Goal: Transaction & Acquisition: Purchase product/service

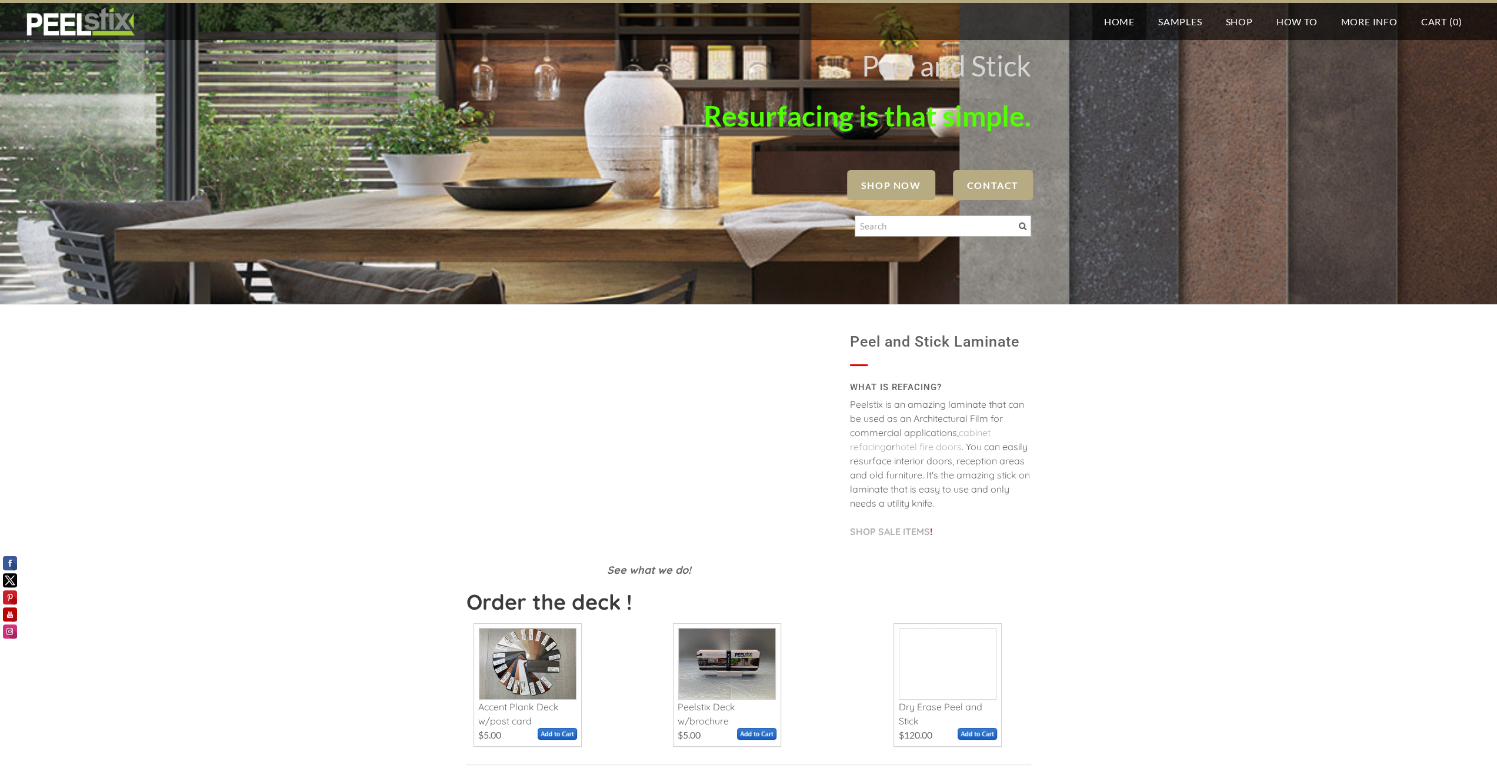
click at [889, 193] on span "SHOP NOW" at bounding box center [891, 185] width 88 height 30
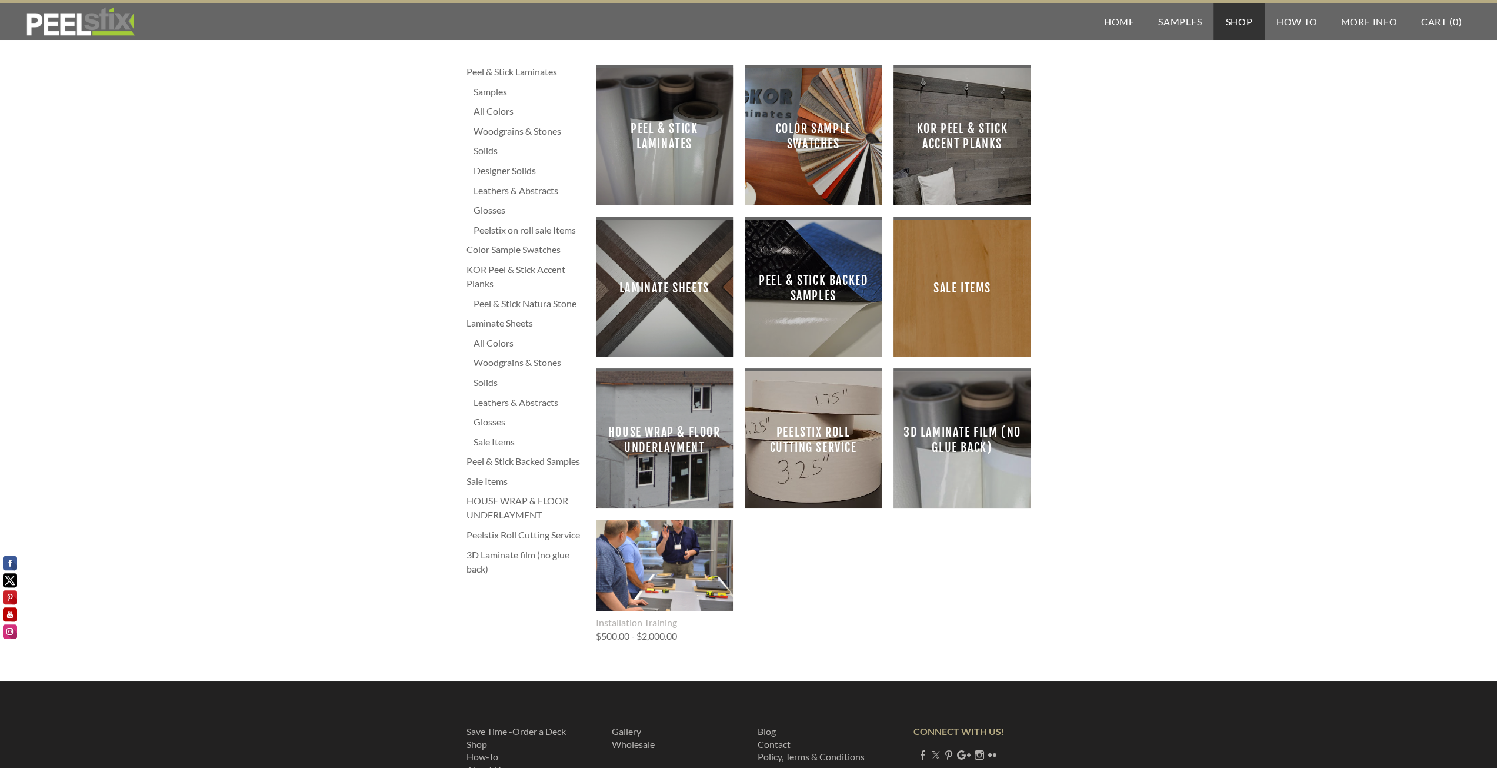
click at [675, 136] on span "Peel & Stick Laminates" at bounding box center [664, 136] width 118 height 118
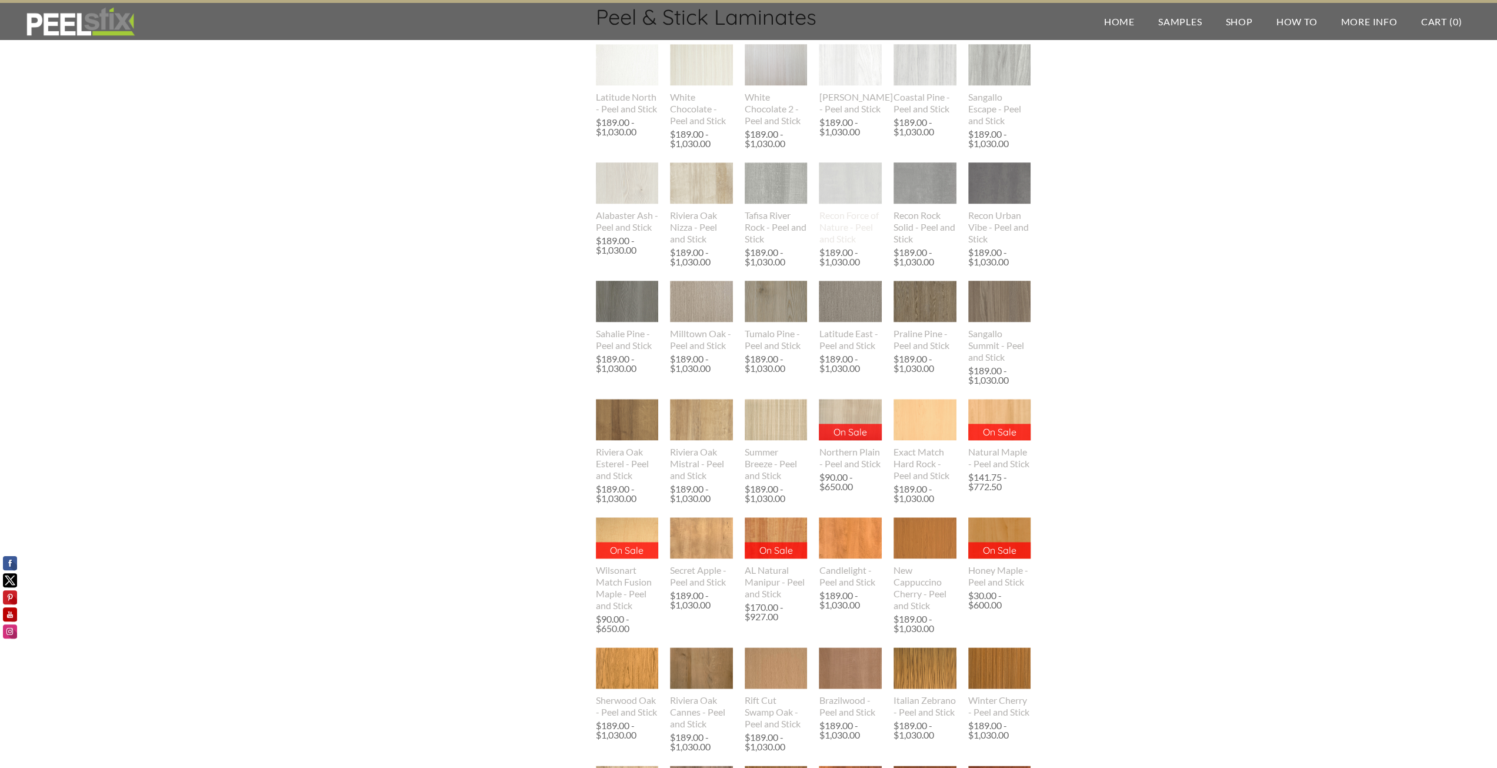
scroll to position [765, 0]
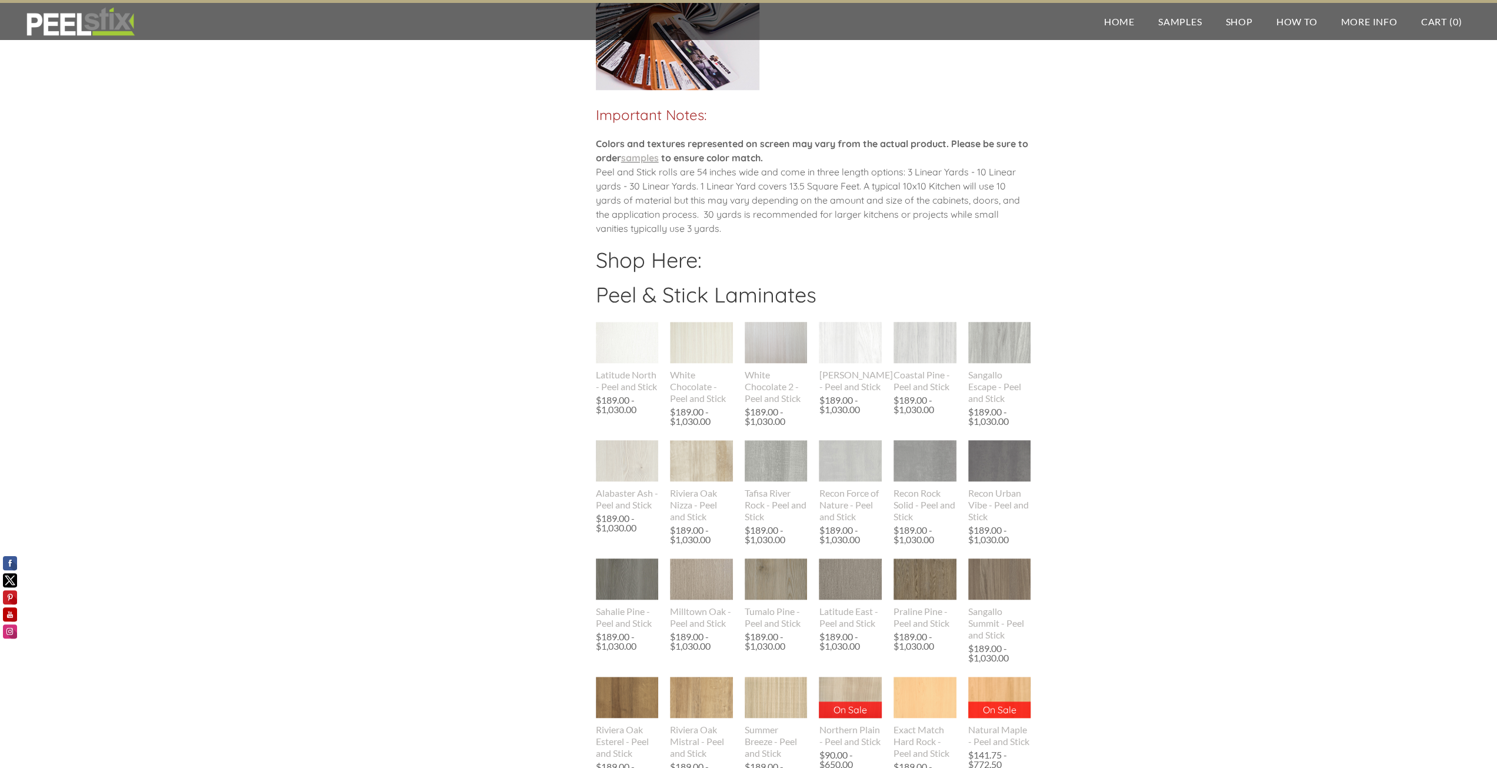
click at [816, 213] on div "​ Colors and textures represented on screen may vary from the actual product. P…" at bounding box center [813, 191] width 435 height 111
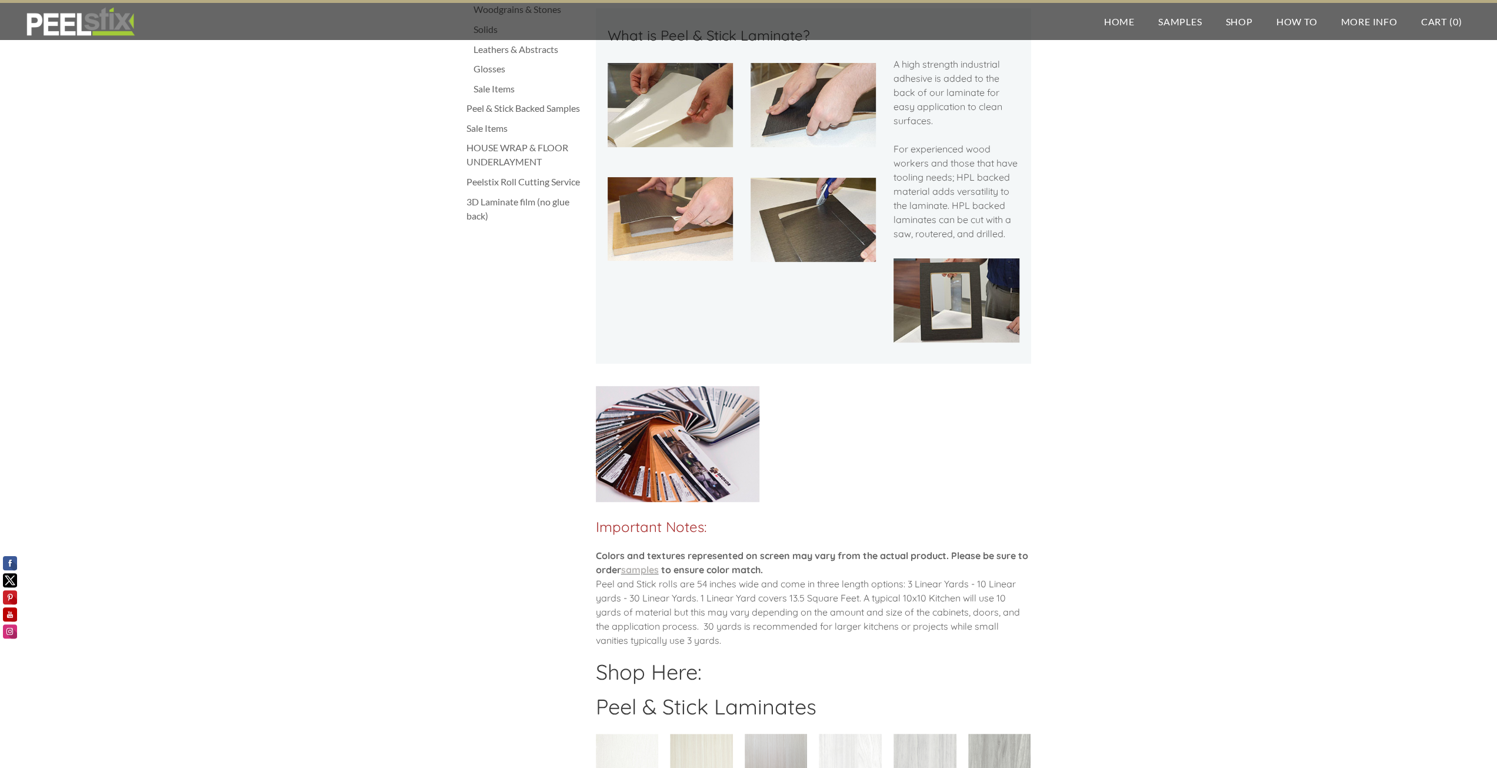
scroll to position [0, 0]
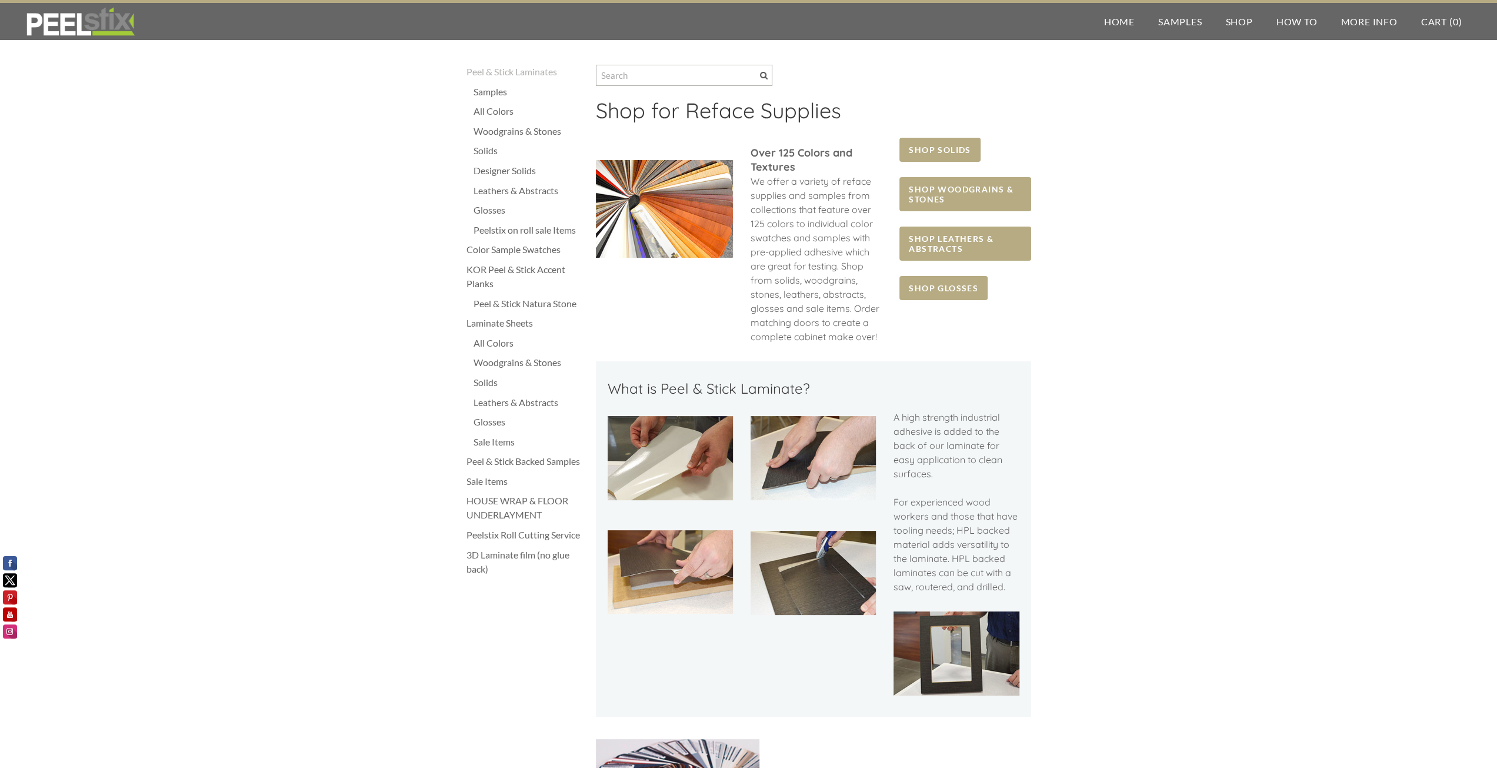
click at [549, 229] on div "Peelstix on roll sale Items" at bounding box center [528, 230] width 111 height 14
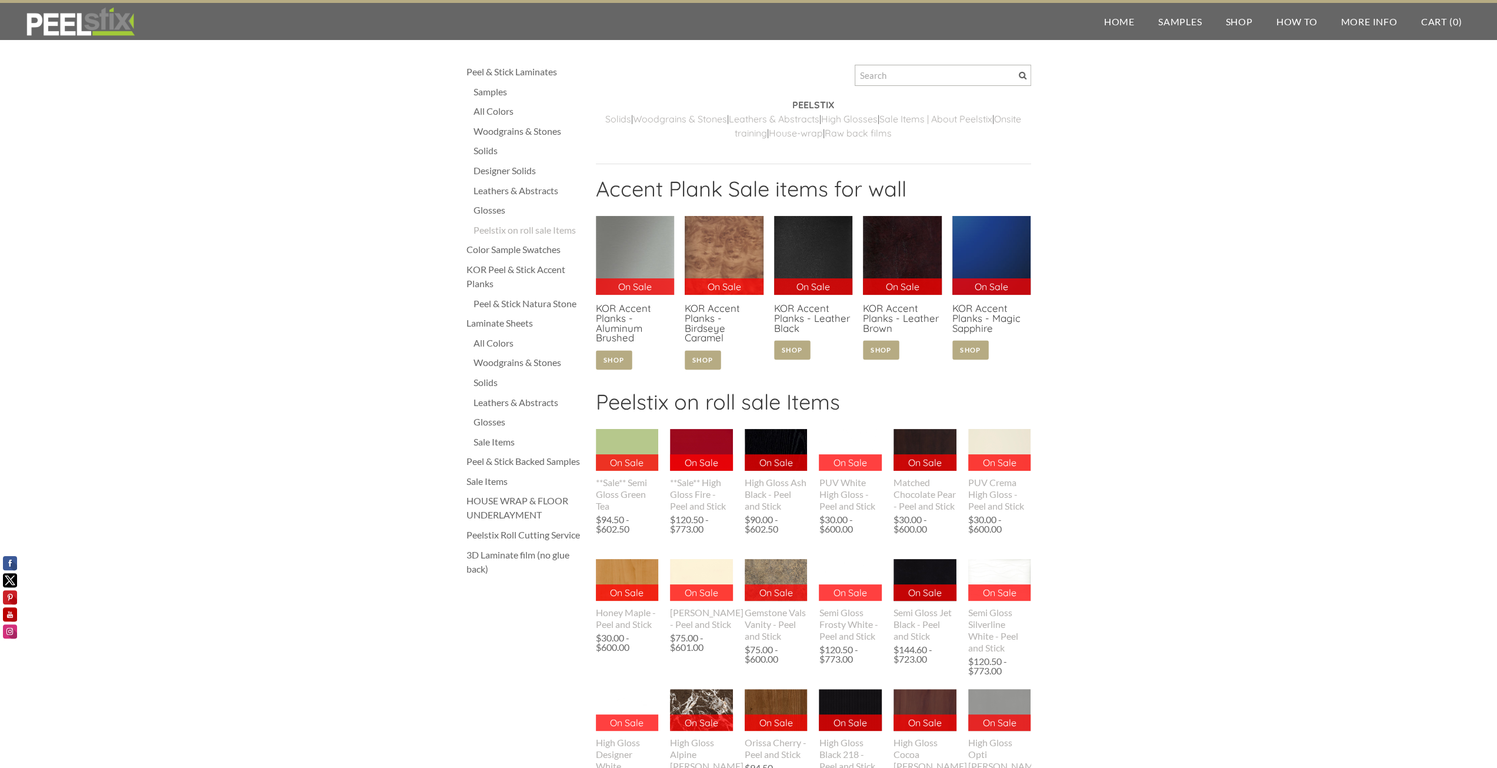
click at [507, 108] on div "All Colors" at bounding box center [528, 111] width 111 height 14
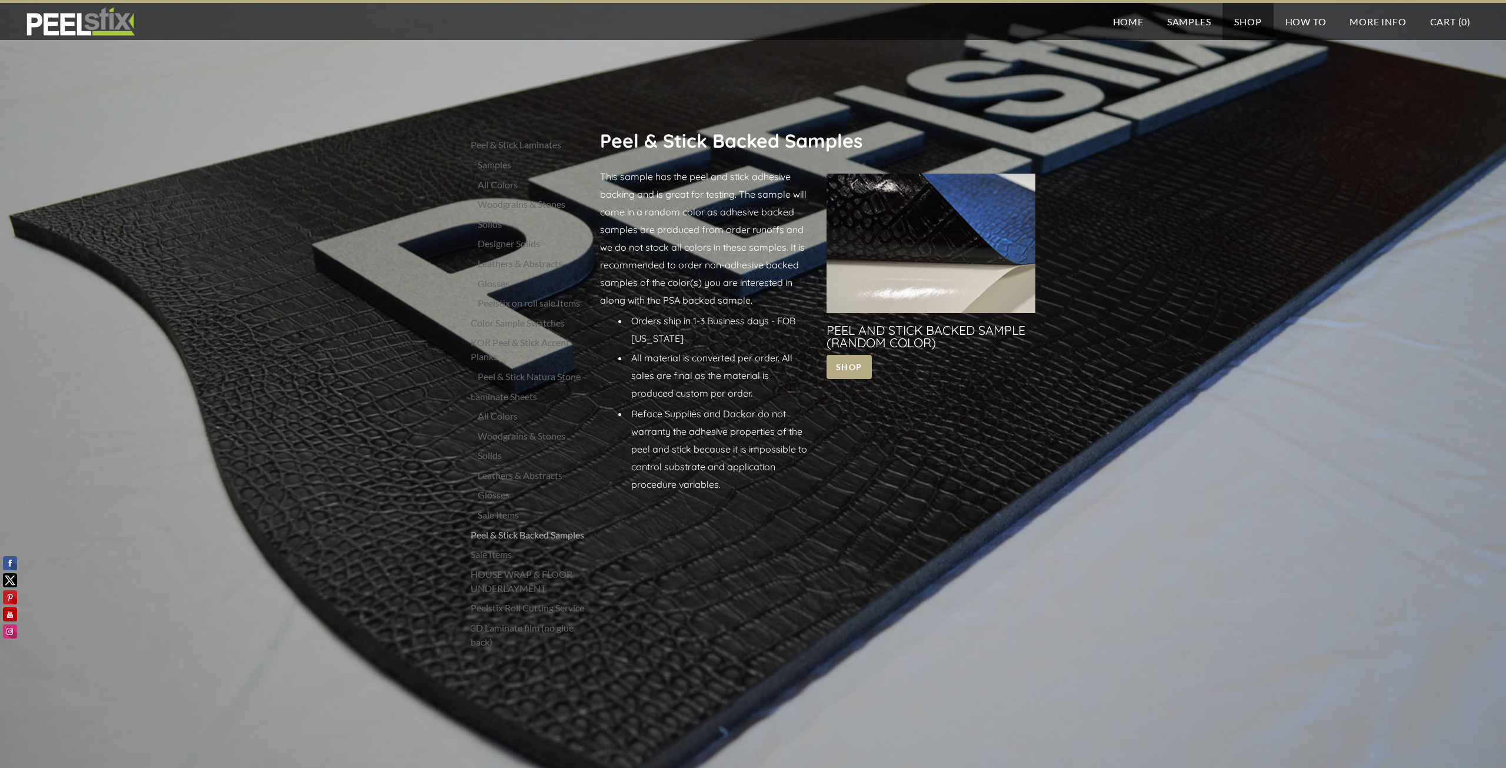
click at [865, 364] on link at bounding box center [930, 276] width 209 height 206
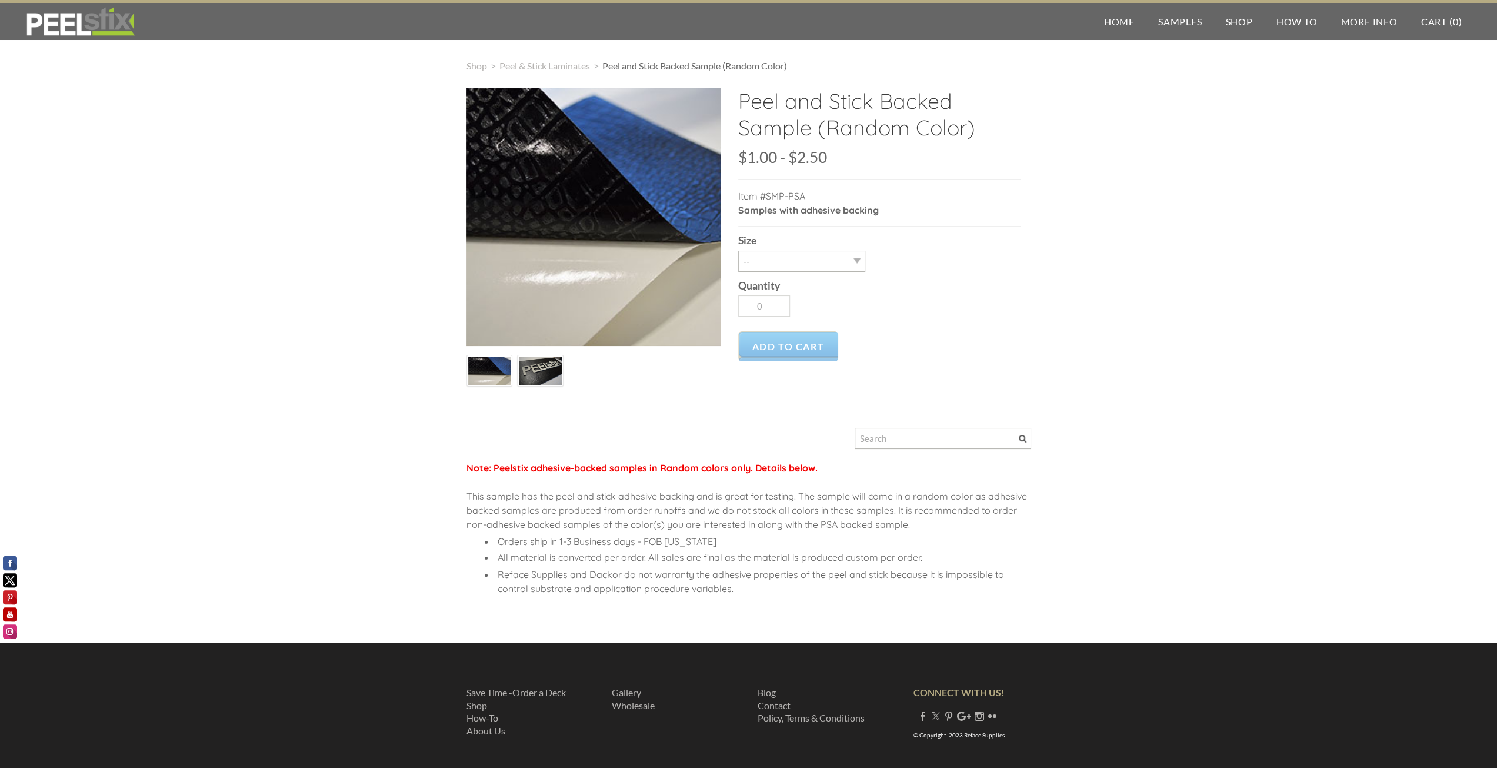
click at [839, 272] on div "Quantity 0" at bounding box center [879, 297] width 282 height 51
click at [840, 263] on select "-- Letter 3X7" at bounding box center [801, 261] width 127 height 21
click at [841, 264] on select "-- Letter 3X7" at bounding box center [801, 261] width 127 height 21
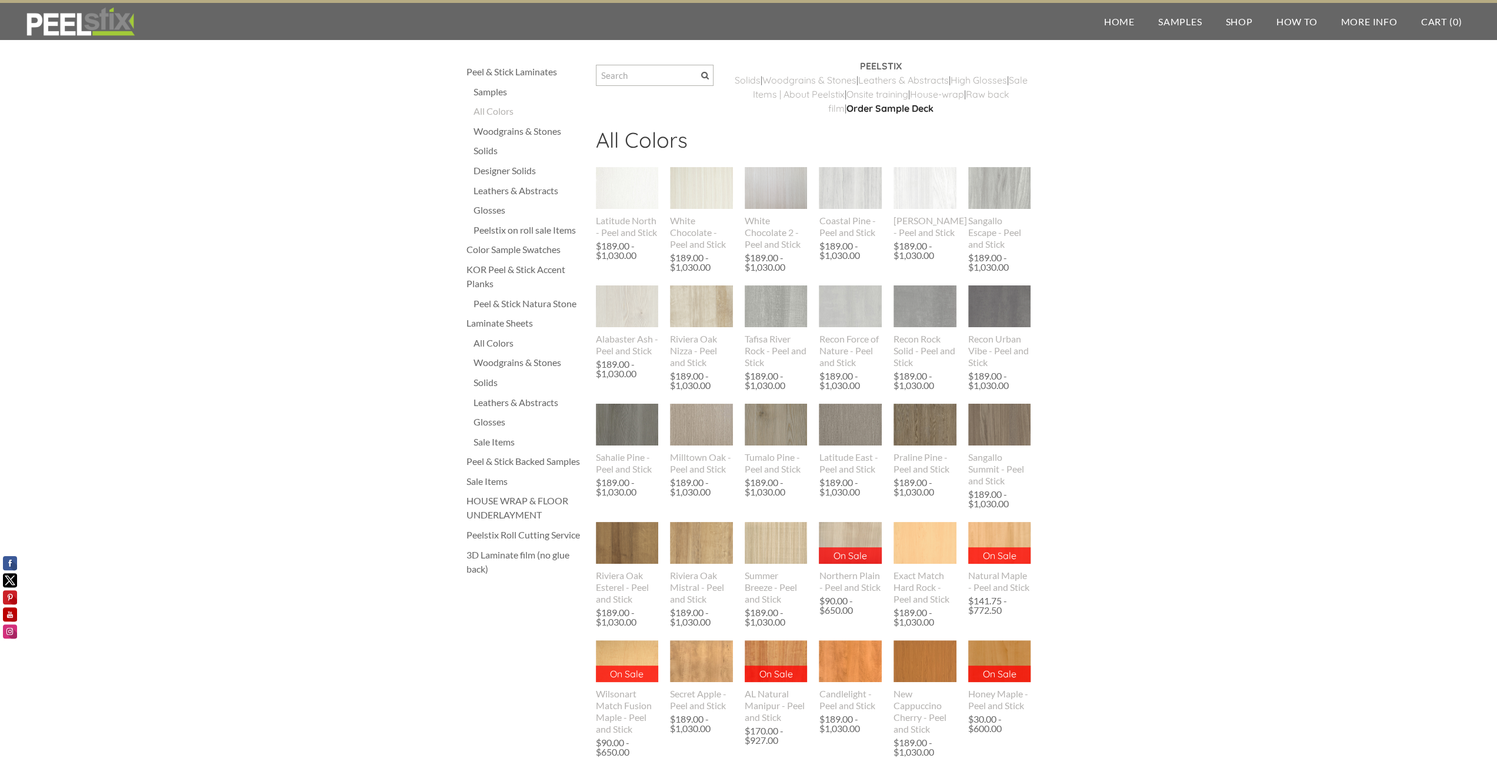
click at [672, 70] on input "Search" at bounding box center [655, 75] width 118 height 21
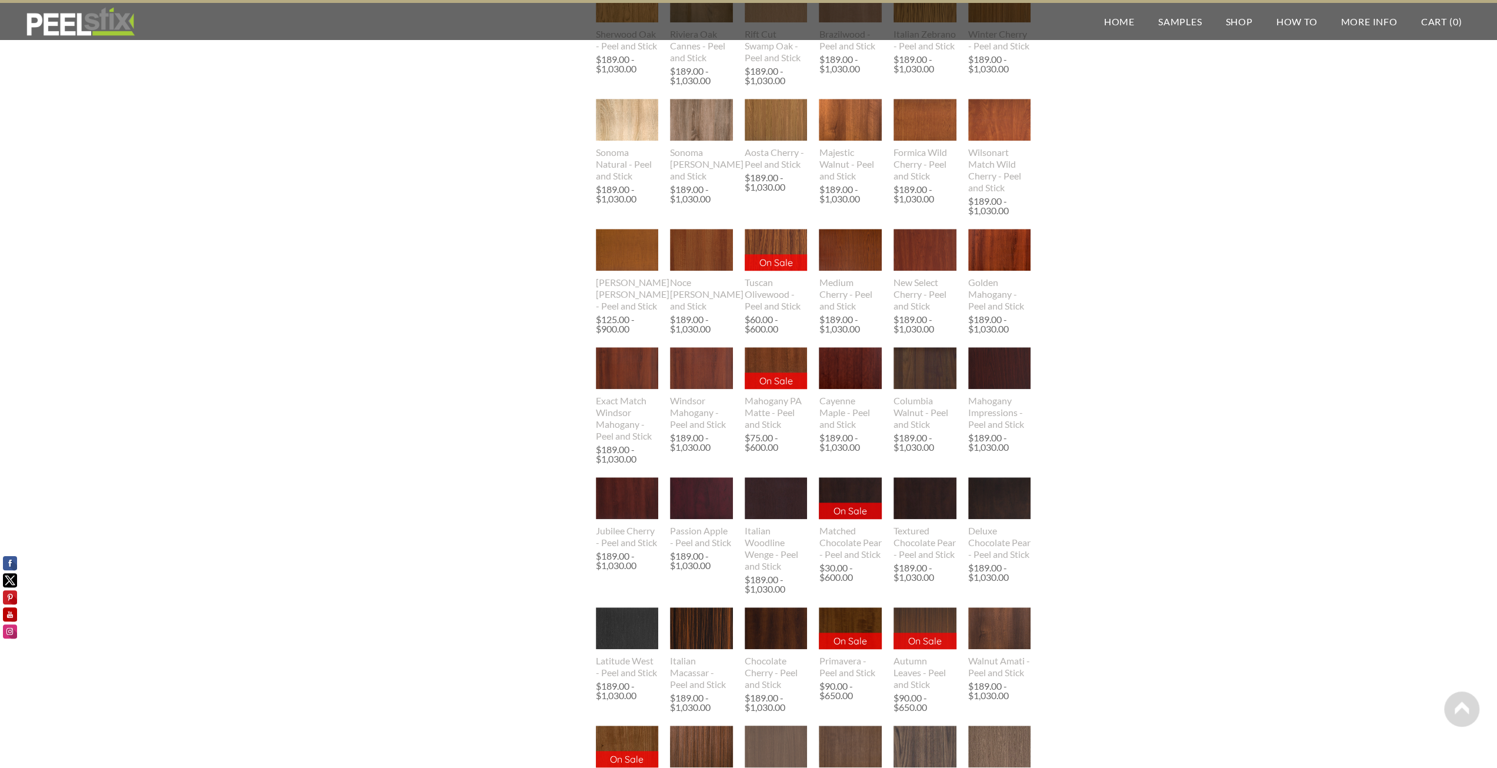
scroll to position [941, 0]
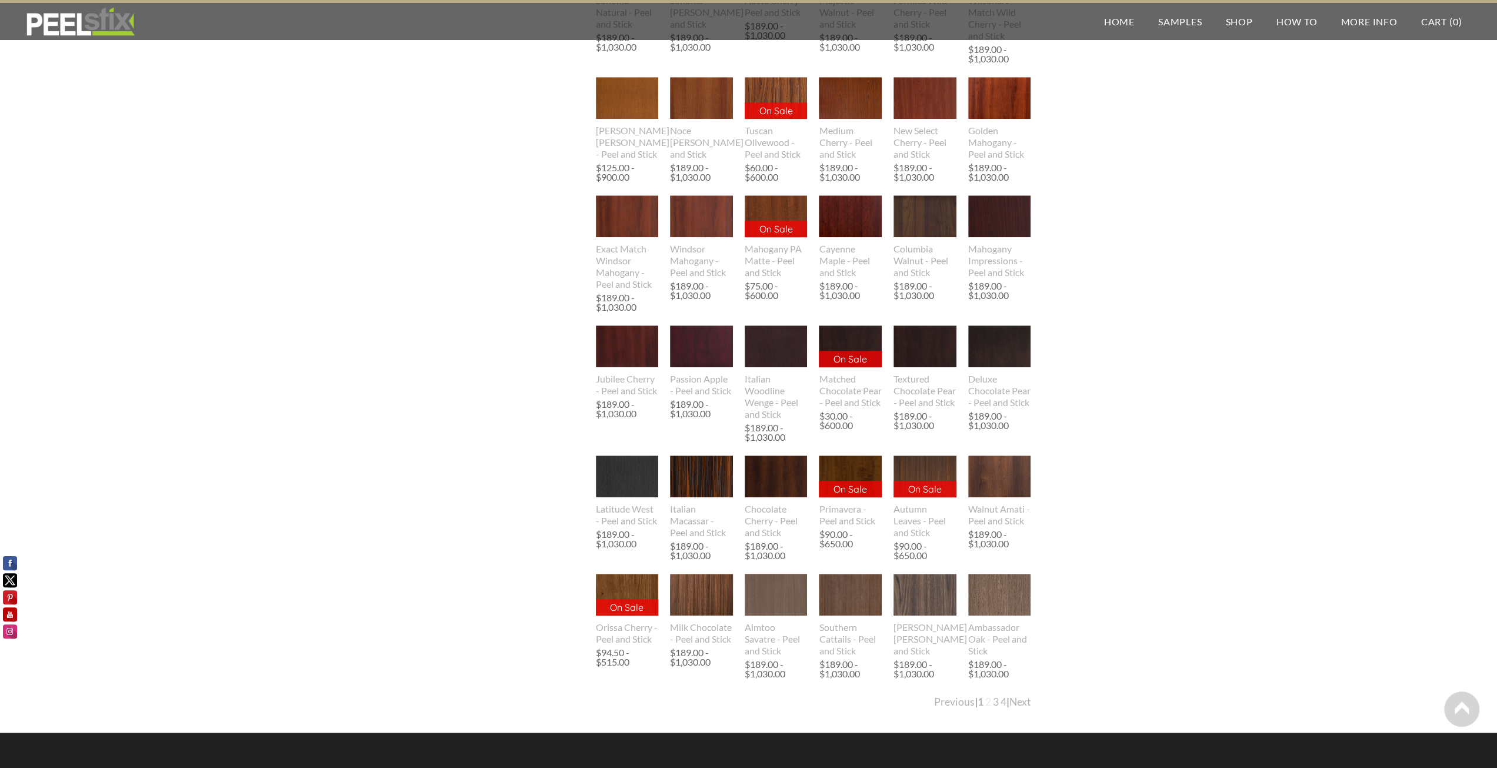
click at [985, 701] on link "2" at bounding box center [988, 701] width 6 height 12
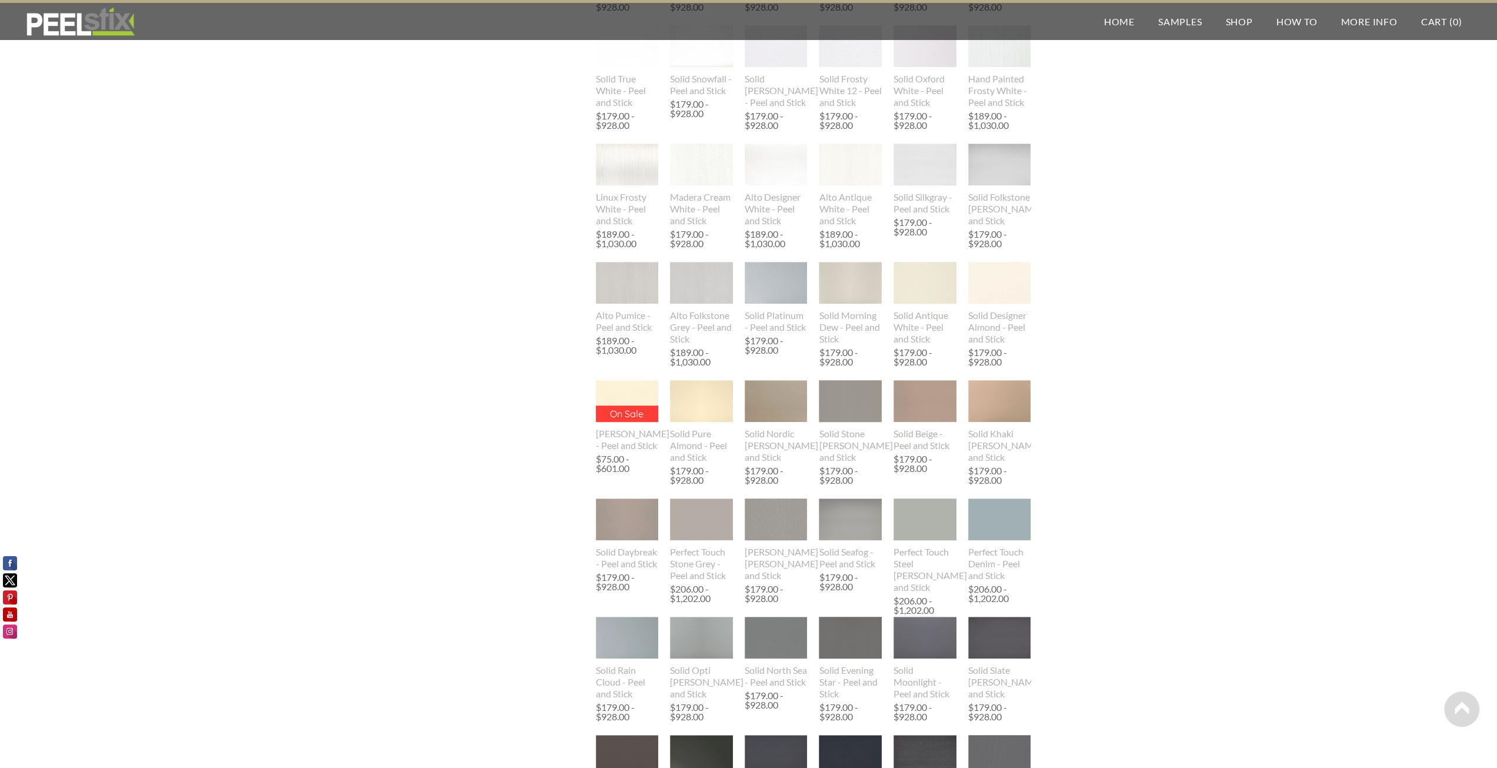
scroll to position [882, 0]
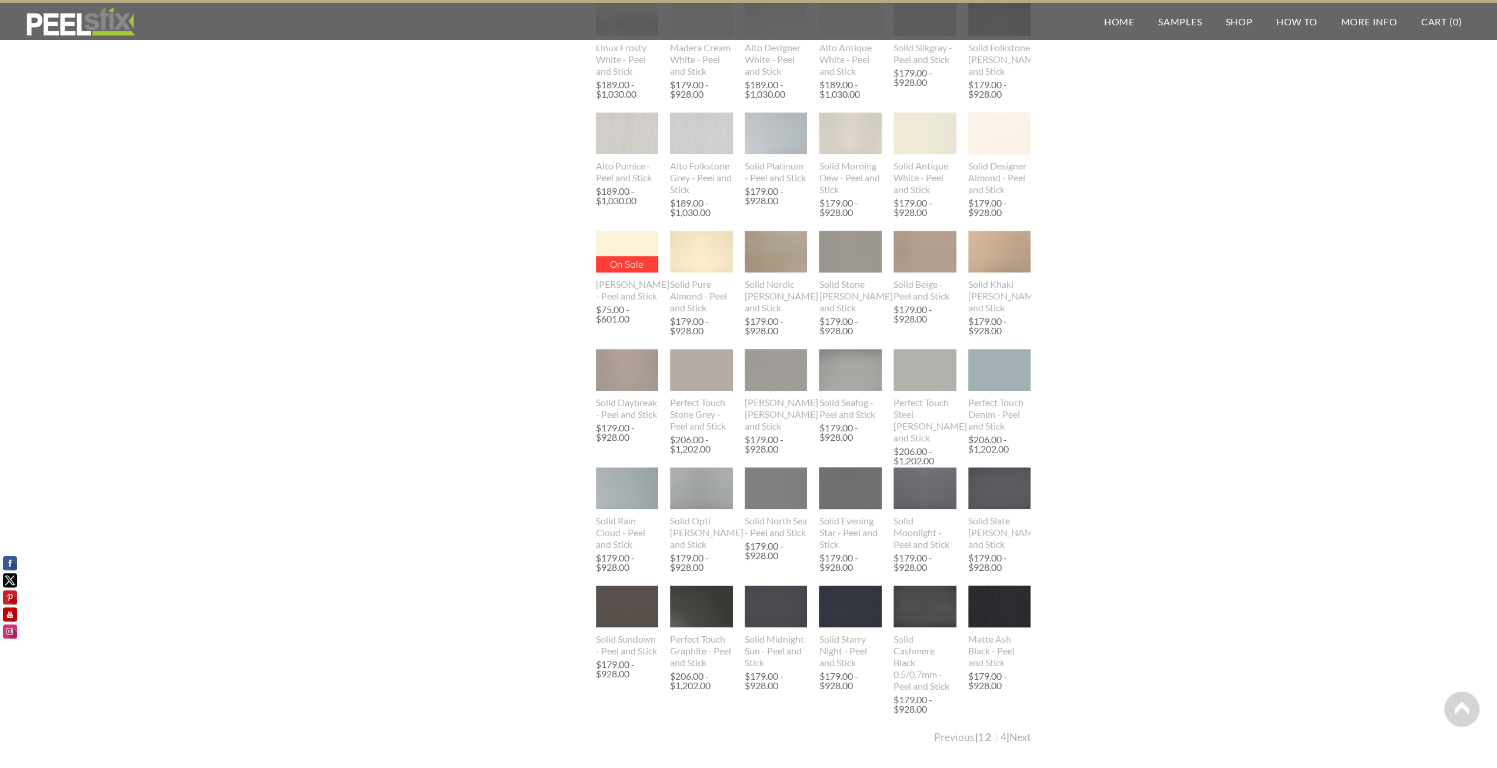
click at [993, 737] on link "3" at bounding box center [996, 736] width 6 height 12
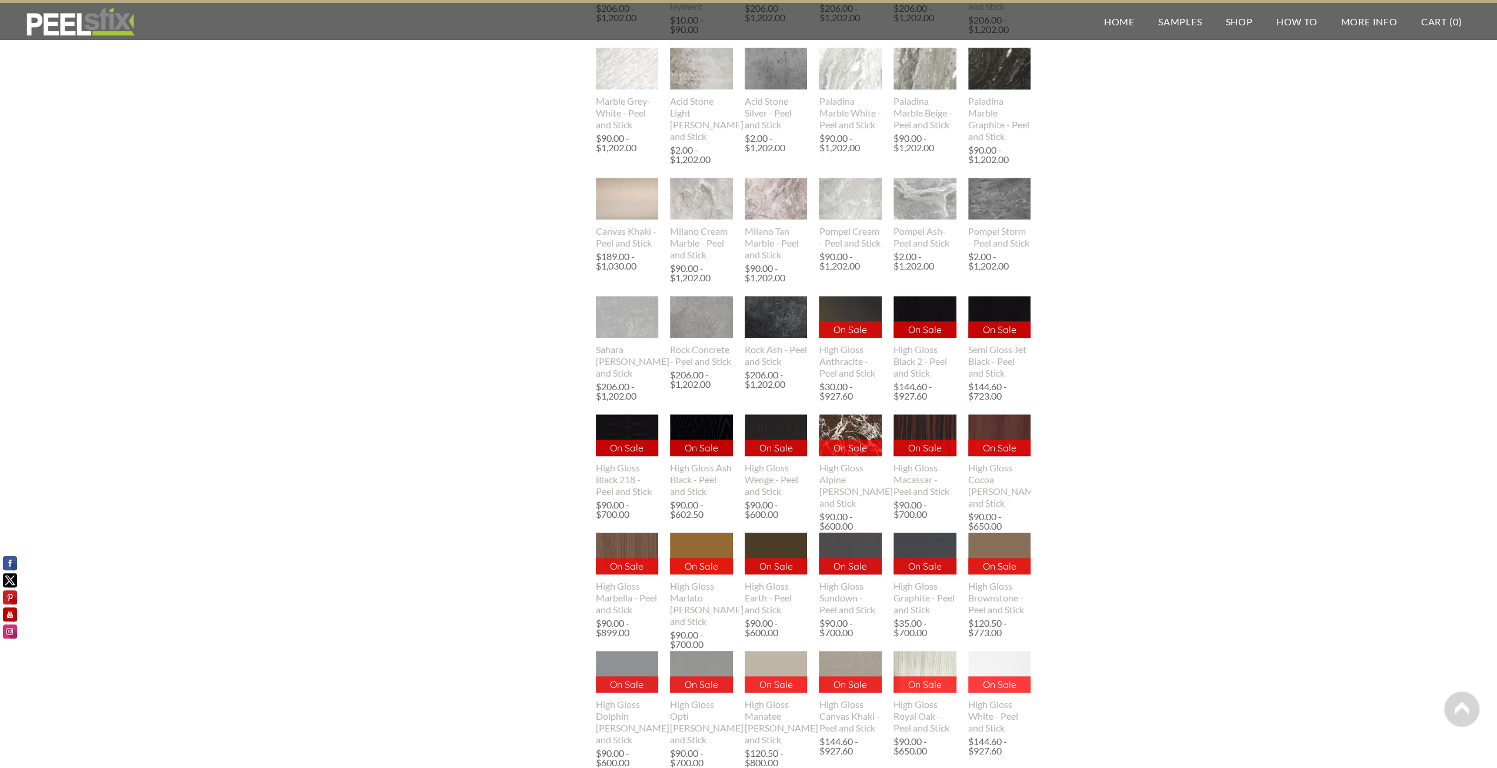
scroll to position [1036, 0]
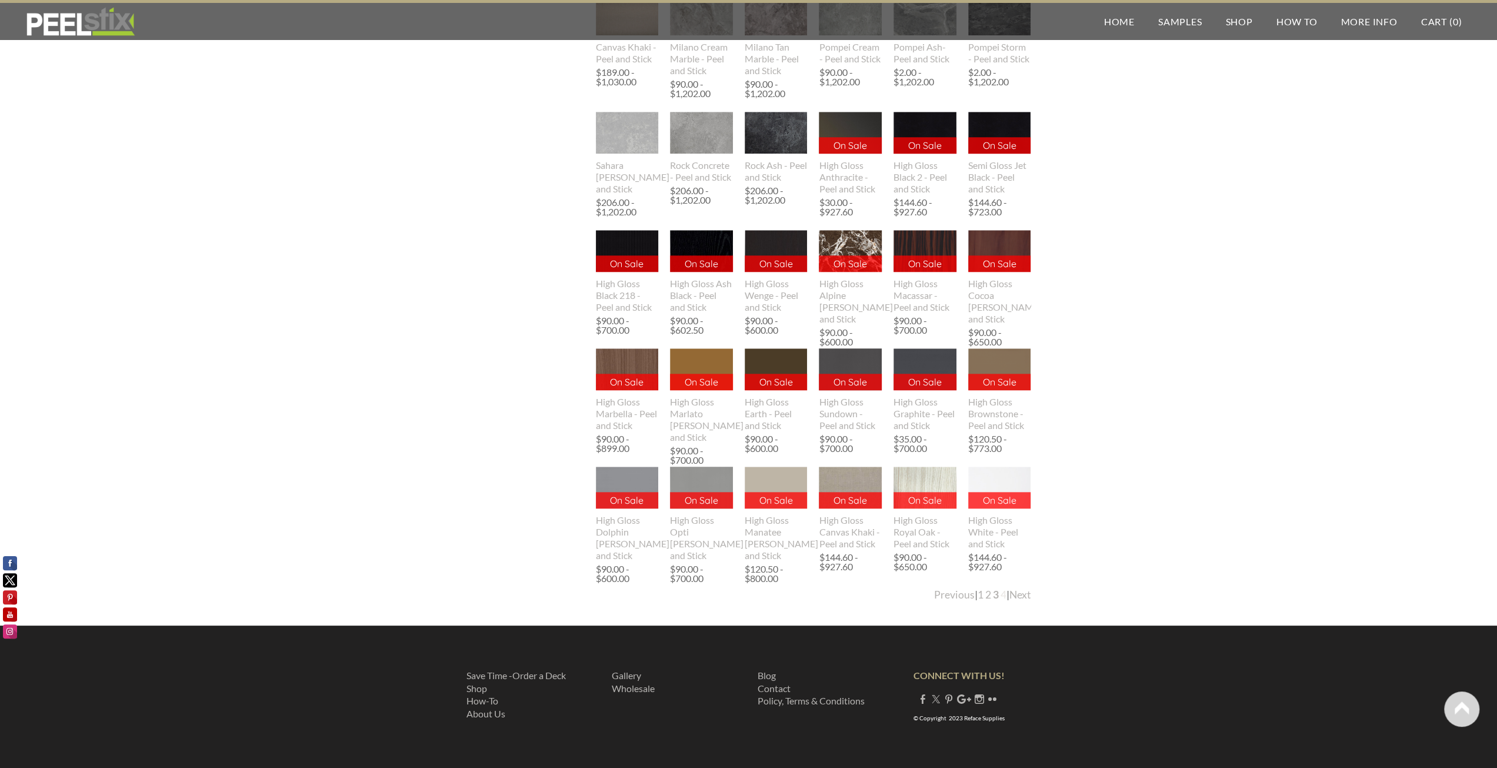
click at [1000, 593] on link "4" at bounding box center [1003, 594] width 6 height 12
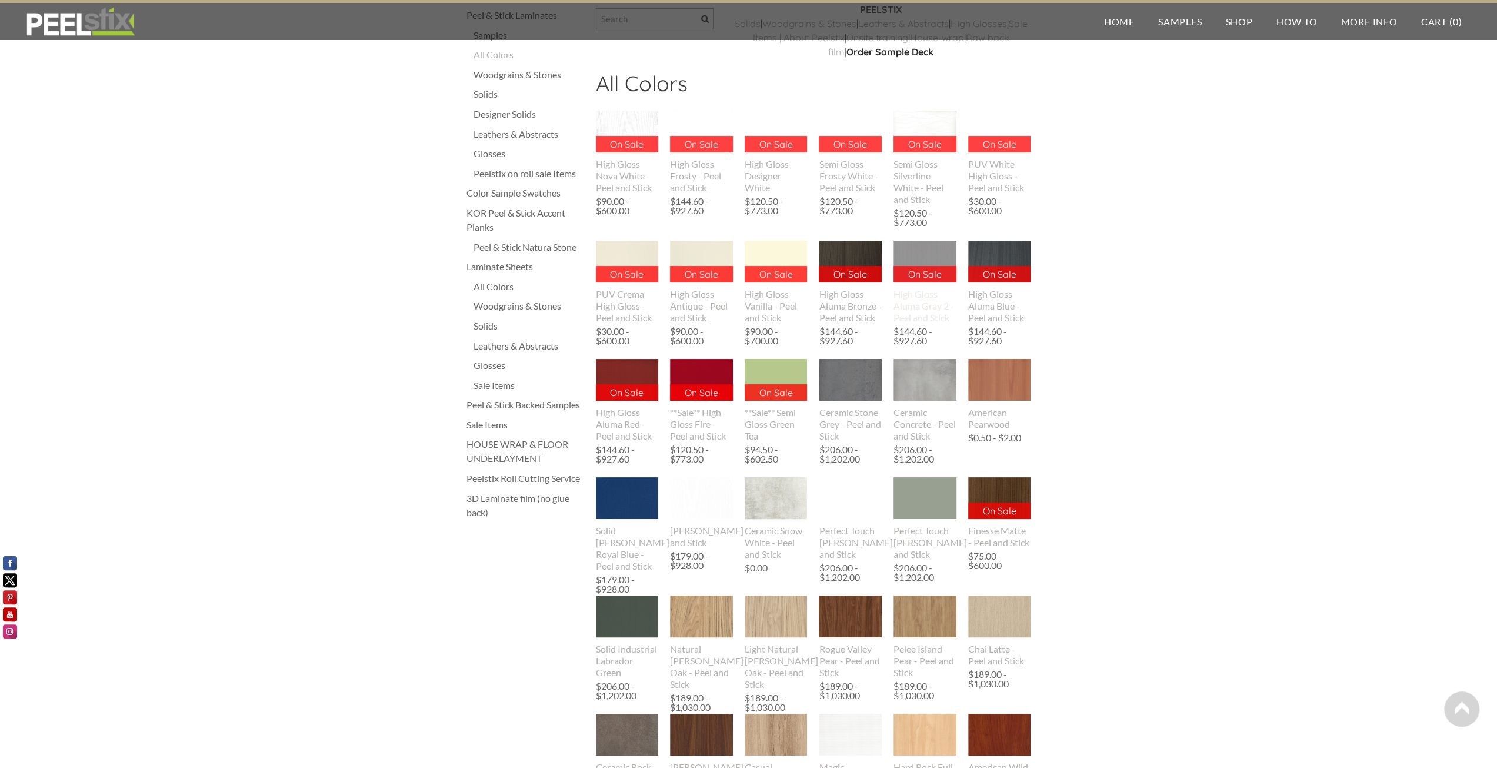
scroll to position [0, 0]
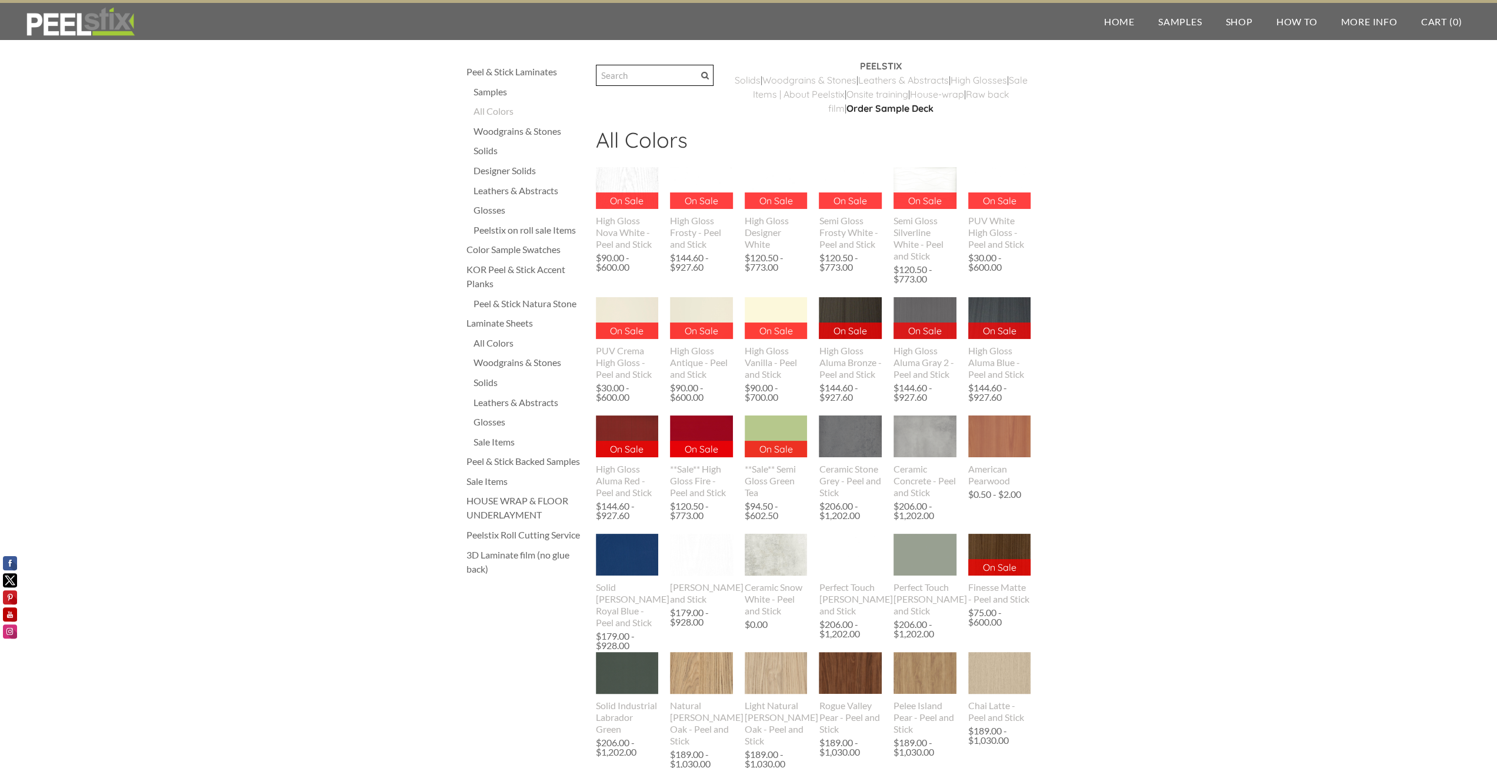
click at [654, 70] on input "Search" at bounding box center [655, 75] width 118 height 21
type input "daybreak"
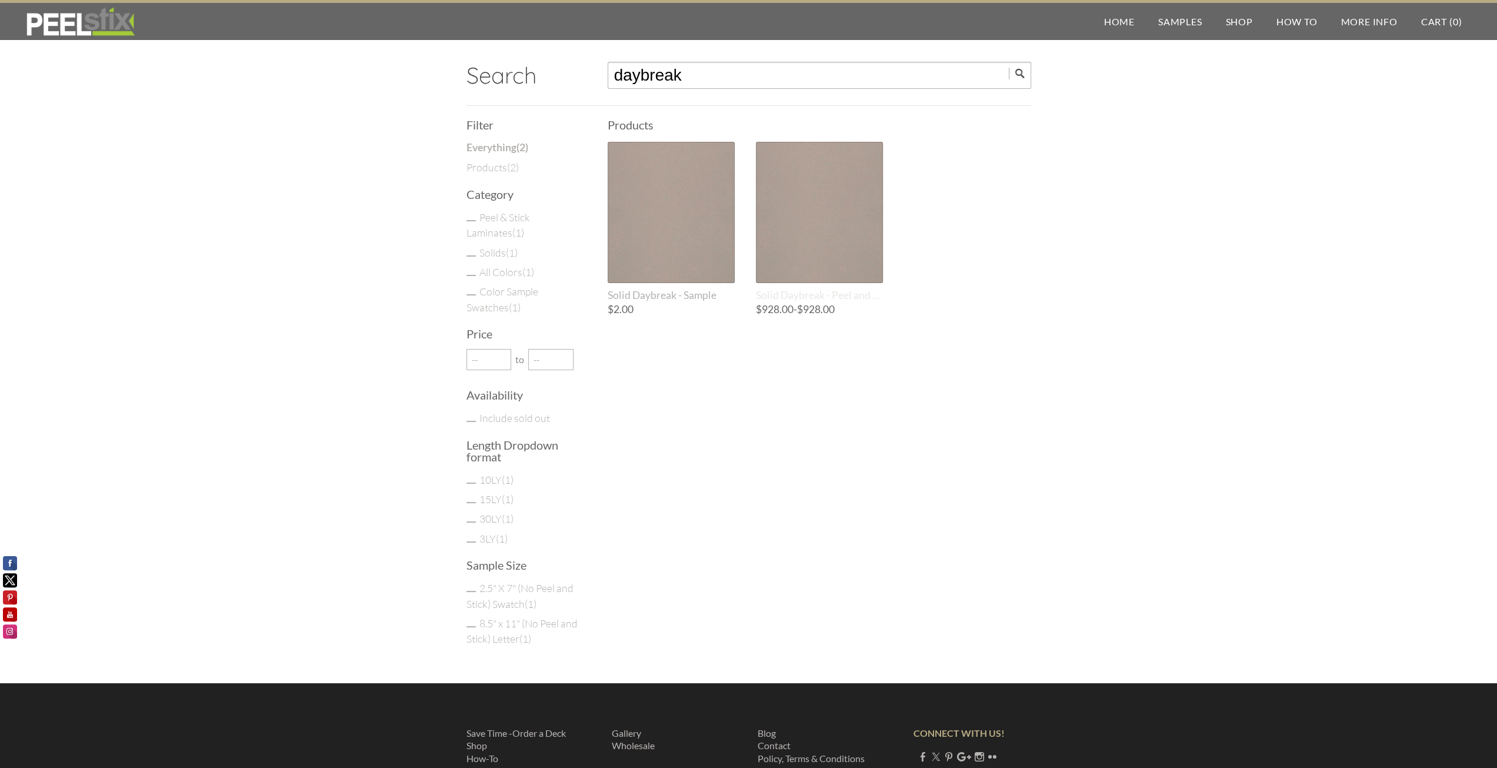
click at [786, 206] on div at bounding box center [819, 212] width 127 height 141
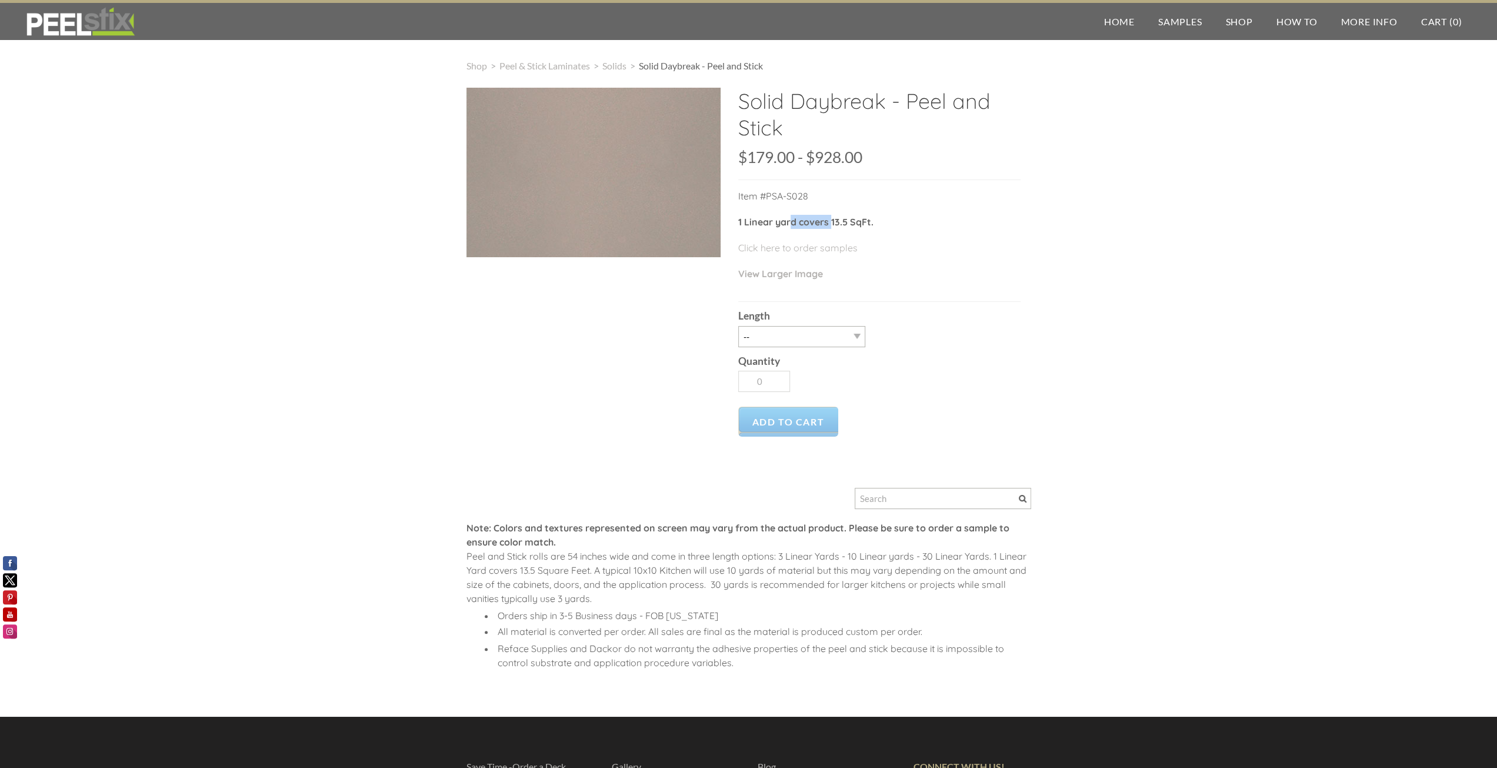
drag, startPoint x: 793, startPoint y: 218, endPoint x: 832, endPoint y: 218, distance: 38.8
click at [832, 218] on strong "1 Linear yard covers 13.5 SqFt." at bounding box center [805, 222] width 135 height 12
click at [800, 336] on select "-- 3LY 10LY 15LY 30LY" at bounding box center [801, 336] width 127 height 21
select select "15LY"
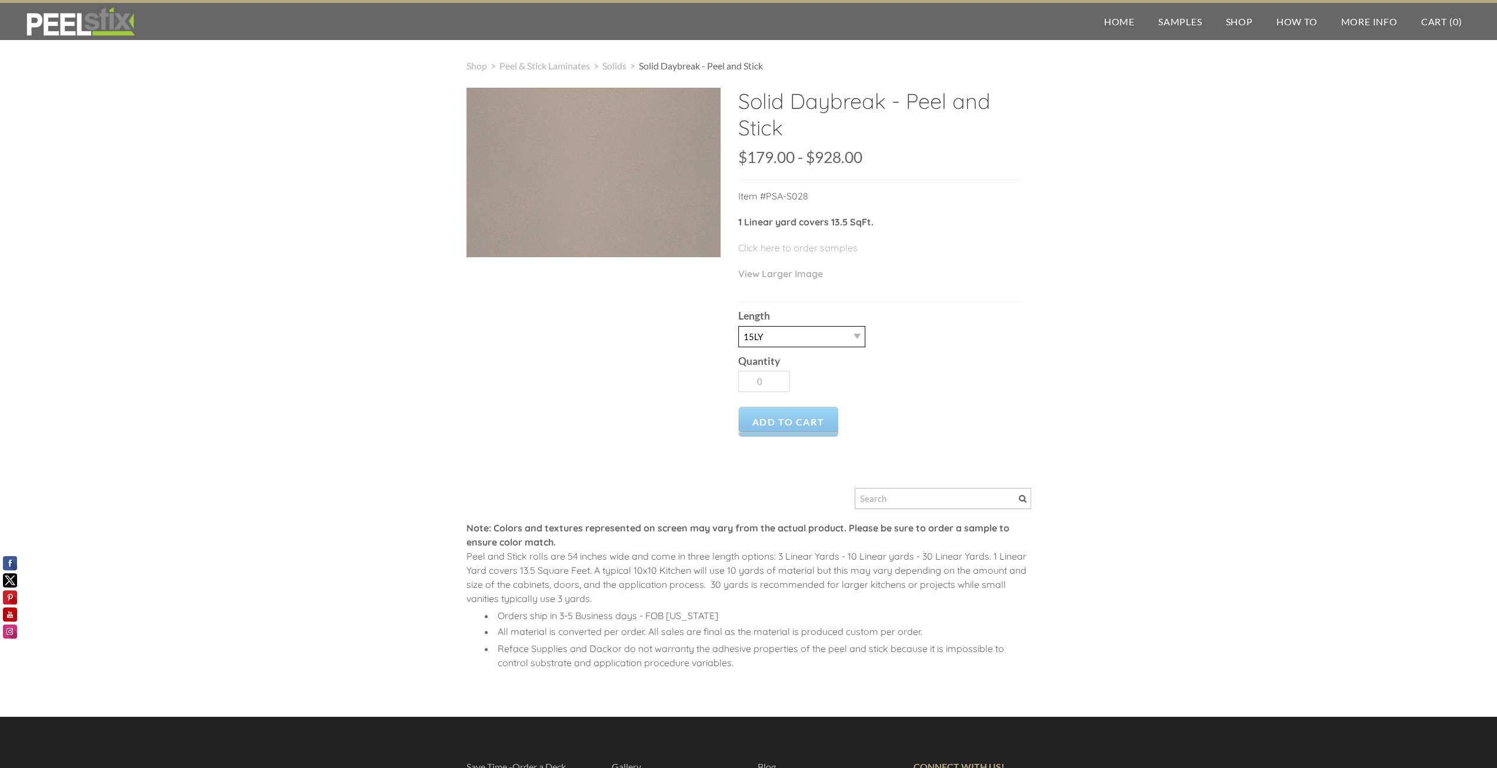
click at [738, 326] on select "-- 3LY 10LY 15LY 30LY" at bounding box center [801, 336] width 127 height 21
type input "1"
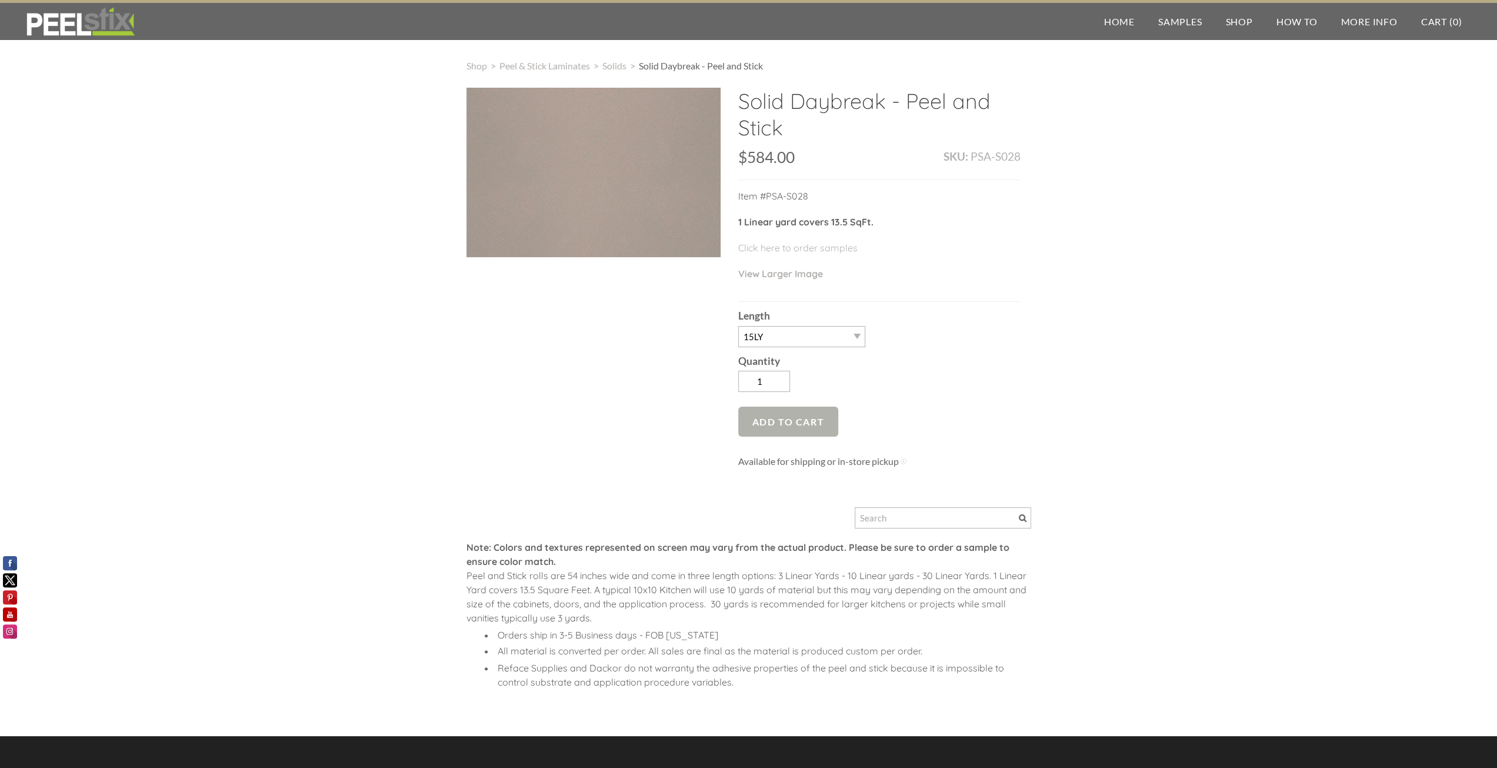
click at [793, 412] on span "Add to Cart" at bounding box center [788, 421] width 101 height 30
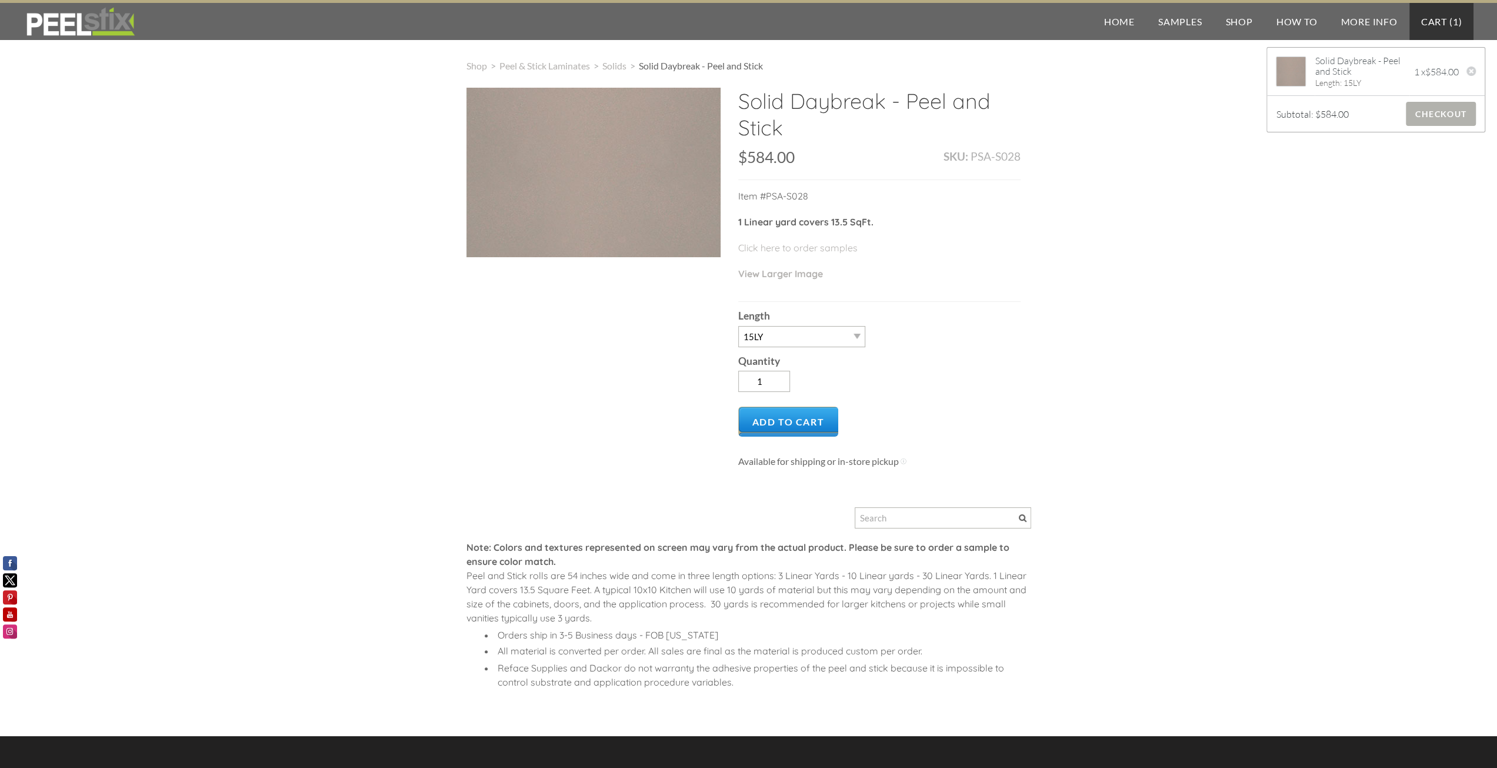
click at [1416, 121] on span "Checkout" at bounding box center [1441, 114] width 70 height 24
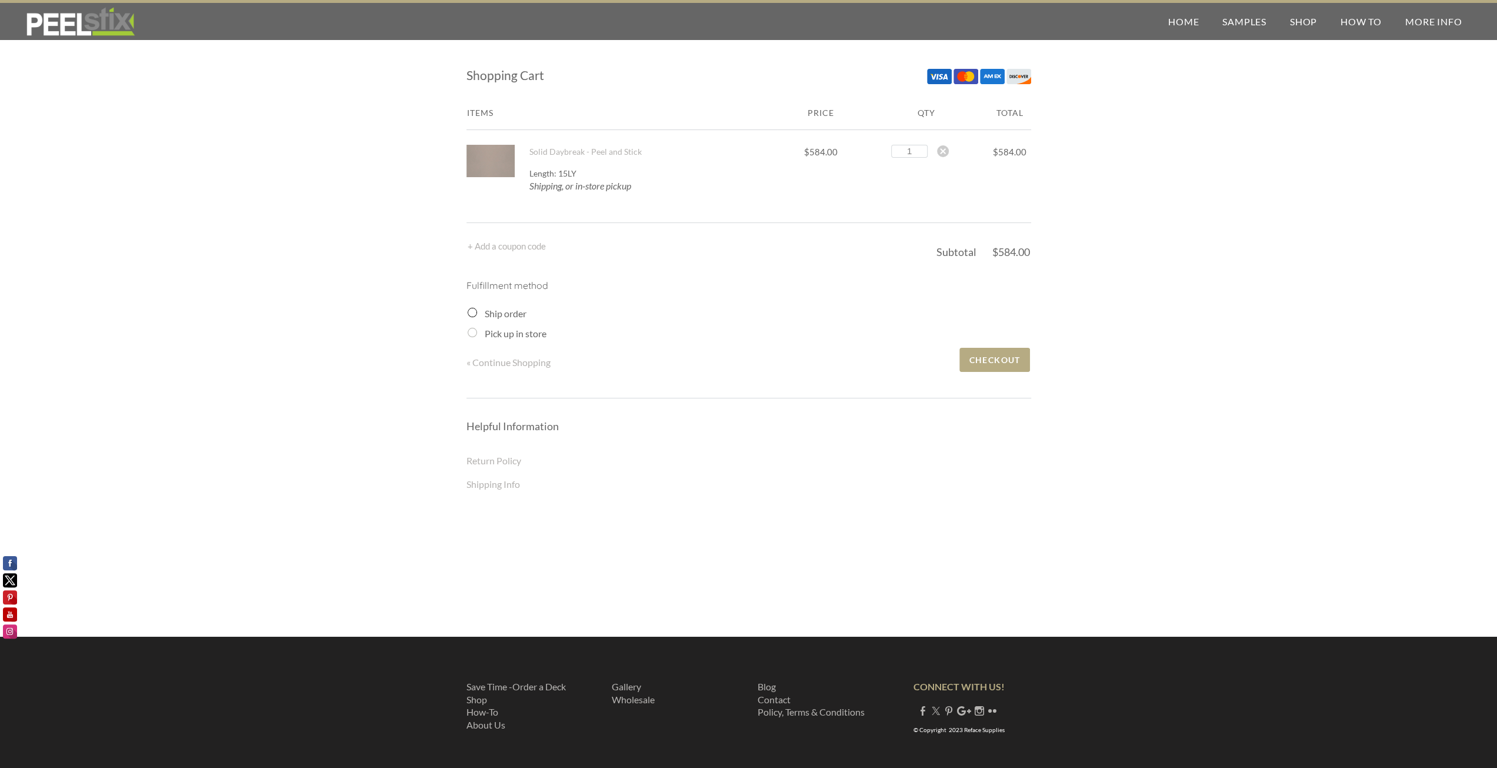
click at [511, 315] on label "Ship order" at bounding box center [506, 313] width 42 height 11
click at [477, 315] on input "Ship order" at bounding box center [472, 312] width 9 height 9
click at [473, 313] on input "Ship order" at bounding box center [472, 312] width 9 height 9
click at [469, 312] on input "Ship order" at bounding box center [472, 312] width 9 height 9
click at [469, 313] on input "Ship order" at bounding box center [472, 312] width 9 height 9
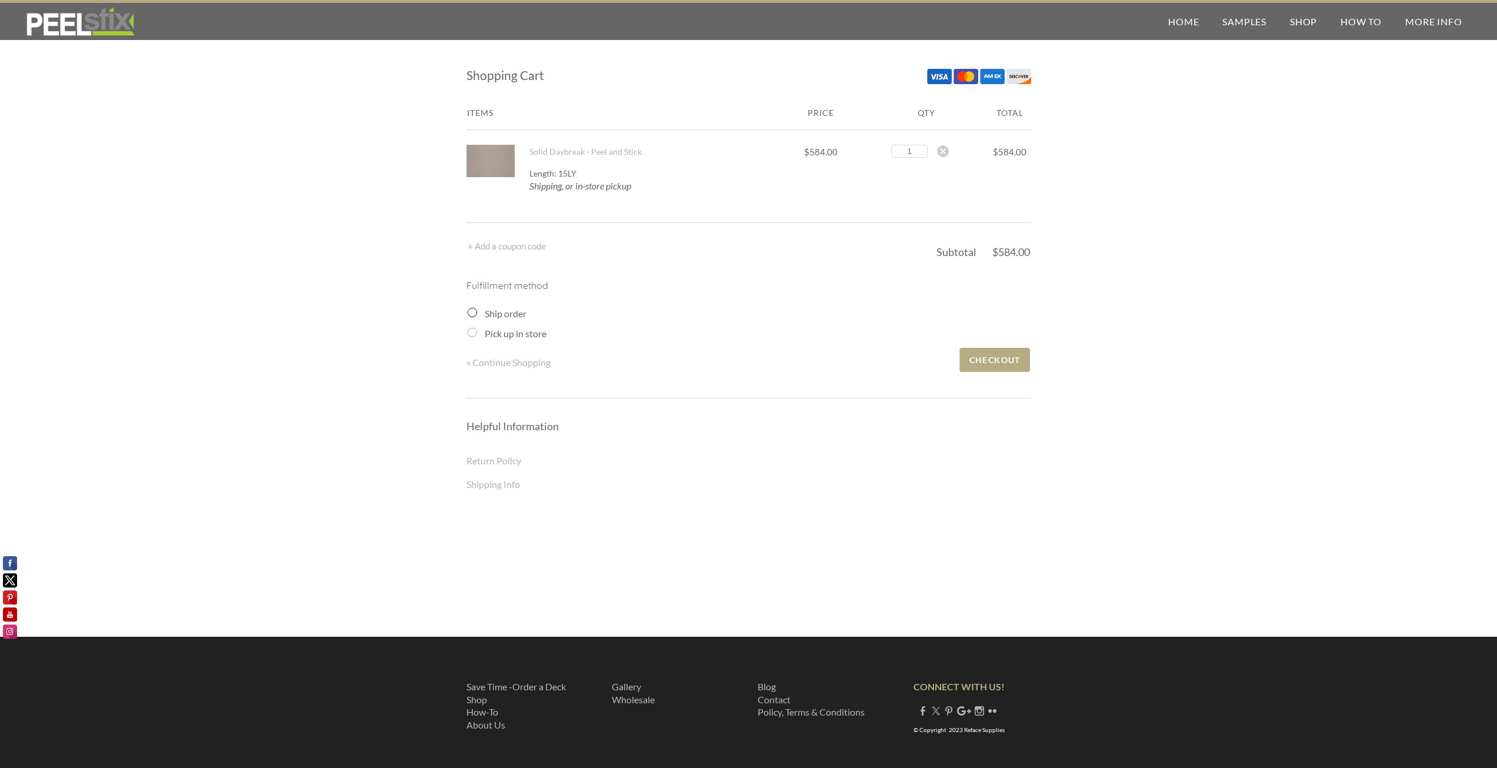
click at [469, 312] on input "Ship order" at bounding box center [472, 312] width 9 height 9
click at [468, 311] on input "Ship order" at bounding box center [472, 312] width 9 height 9
click at [472, 331] on input "Pick up in store" at bounding box center [472, 332] width 9 height 9
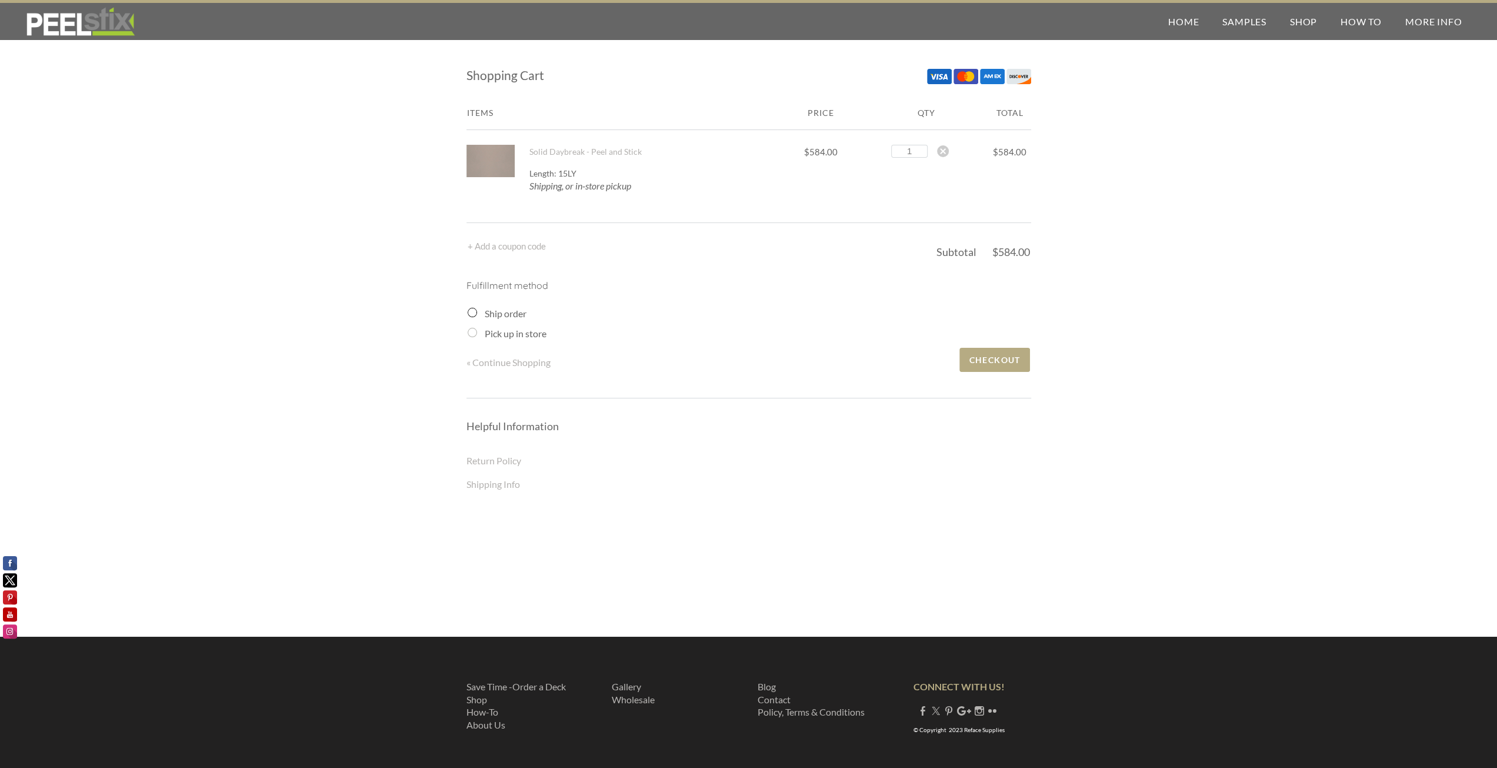
radio input "true"
click at [472, 311] on input "Ship order" at bounding box center [472, 312] width 9 height 9
radio input "true"
click at [985, 356] on span "Checkout" at bounding box center [994, 360] width 70 height 24
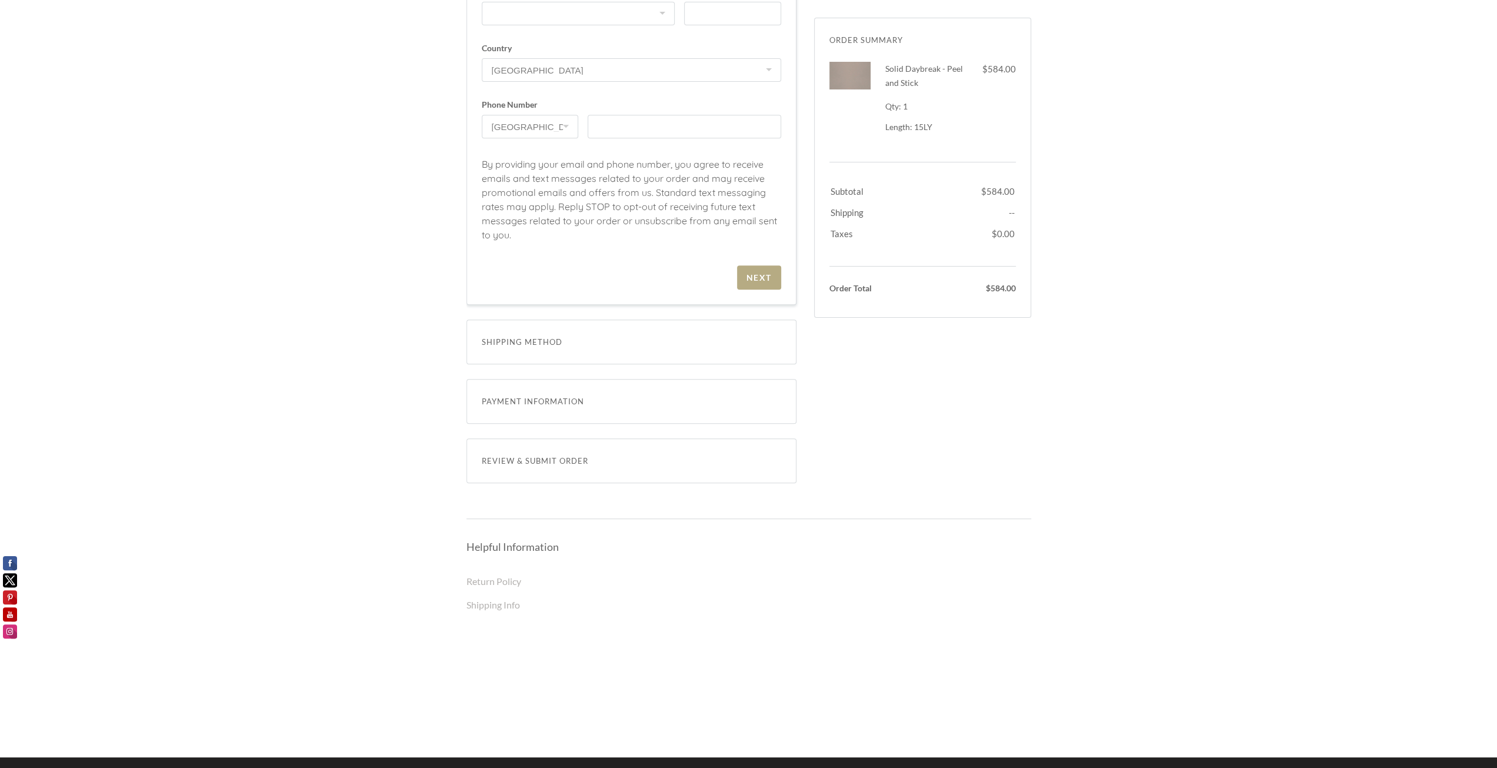
scroll to position [605, 0]
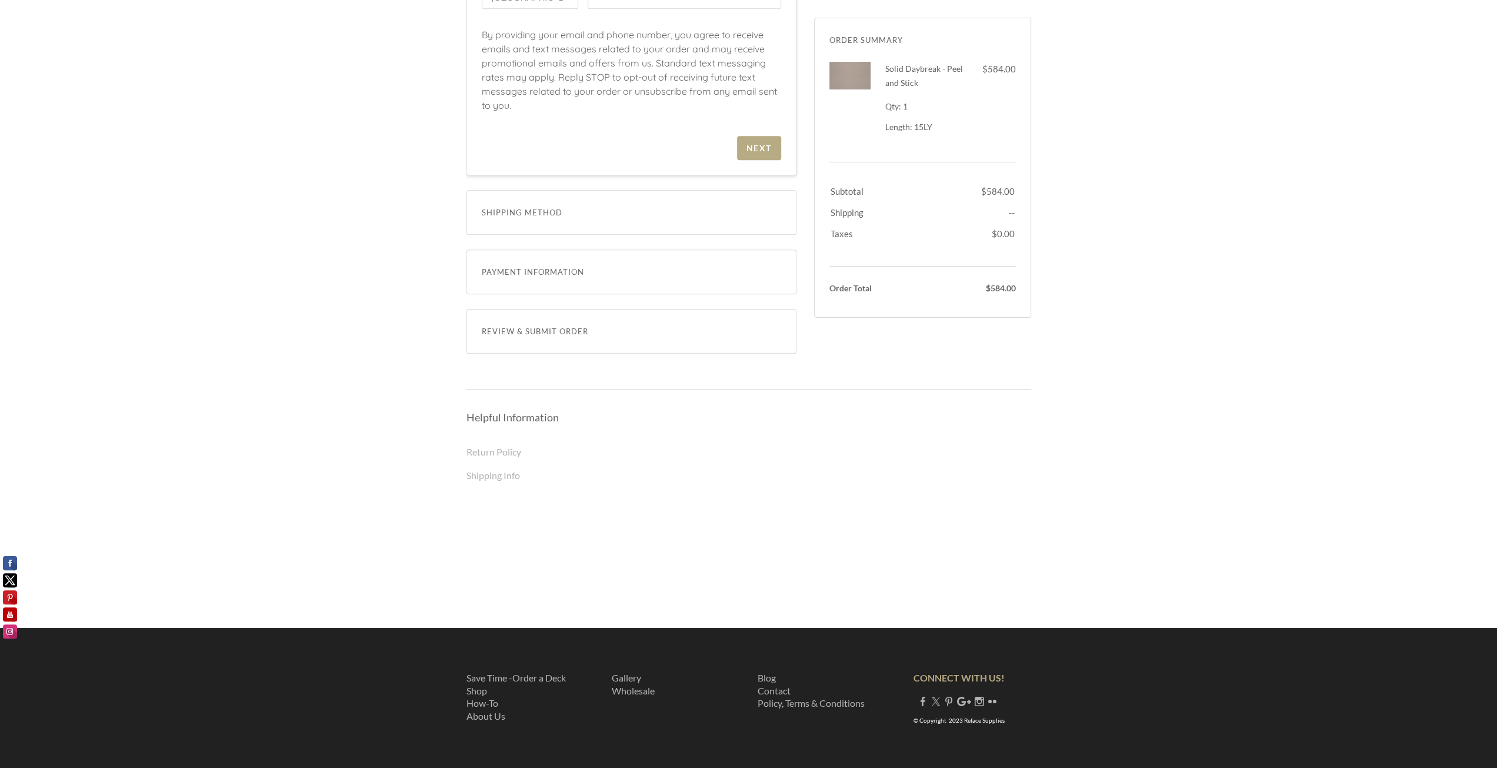
click at [549, 216] on span "Shipping Method" at bounding box center [631, 212] width 299 height 14
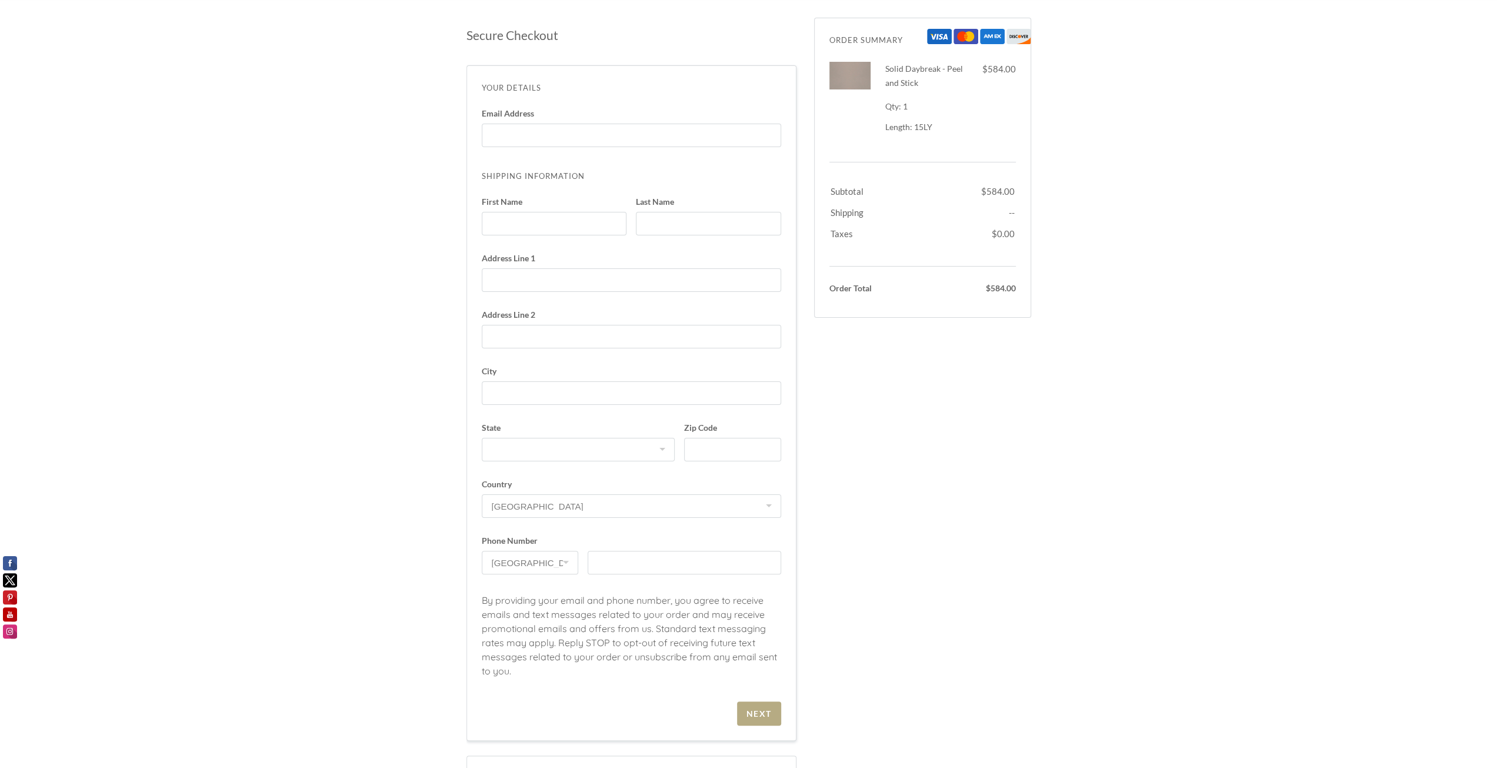
scroll to position [0, 0]
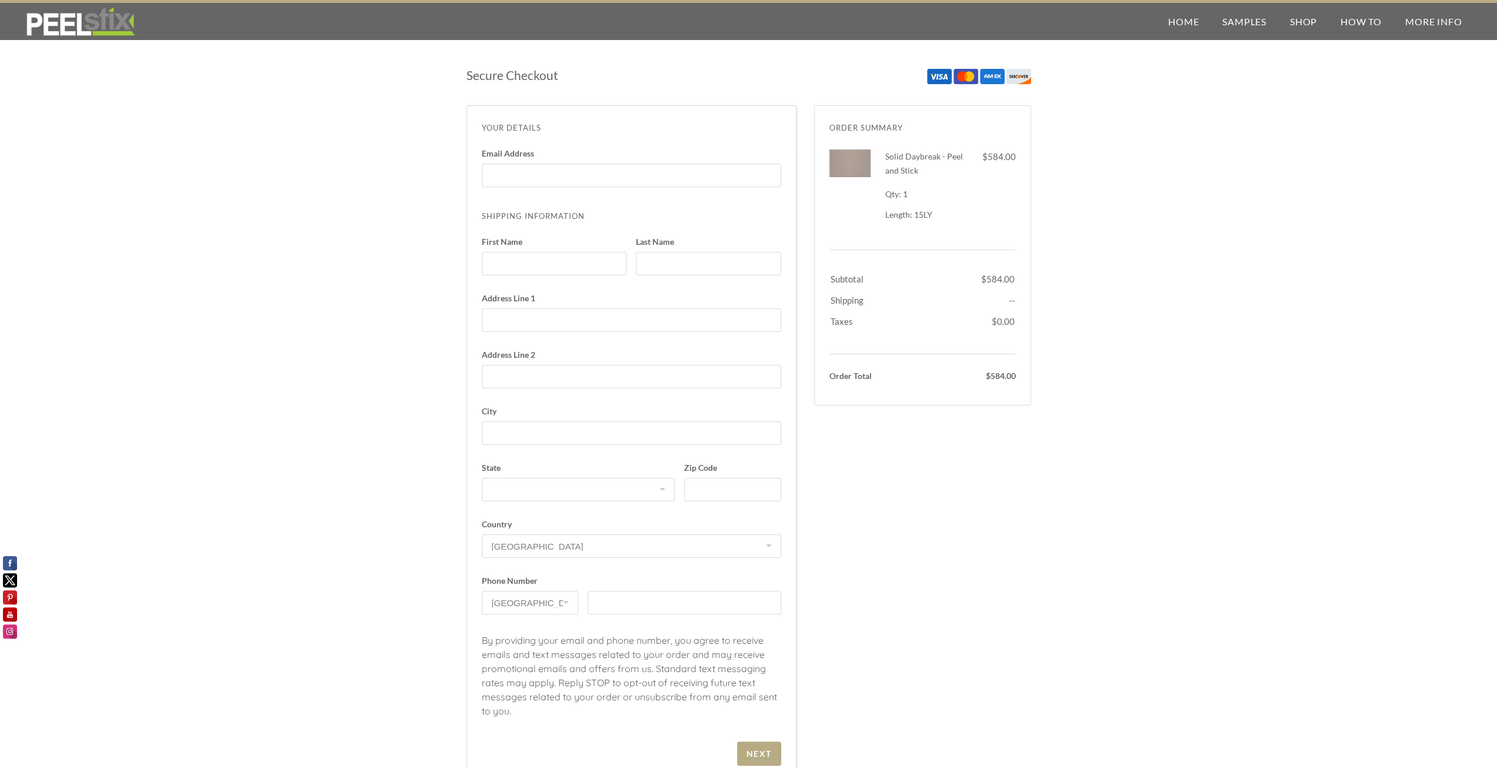
click at [547, 192] on label "Email Address Enter code" at bounding box center [631, 172] width 299 height 47
click at [547, 187] on input "Email Address Enter code" at bounding box center [631, 175] width 279 height 24
click at [547, 177] on input "Email Address Enter code" at bounding box center [631, 175] width 279 height 24
type input "[PERSON_NAME][EMAIL_ADDRESS][DOMAIN_NAME]"
